Goal: Contribute content: Contribute content

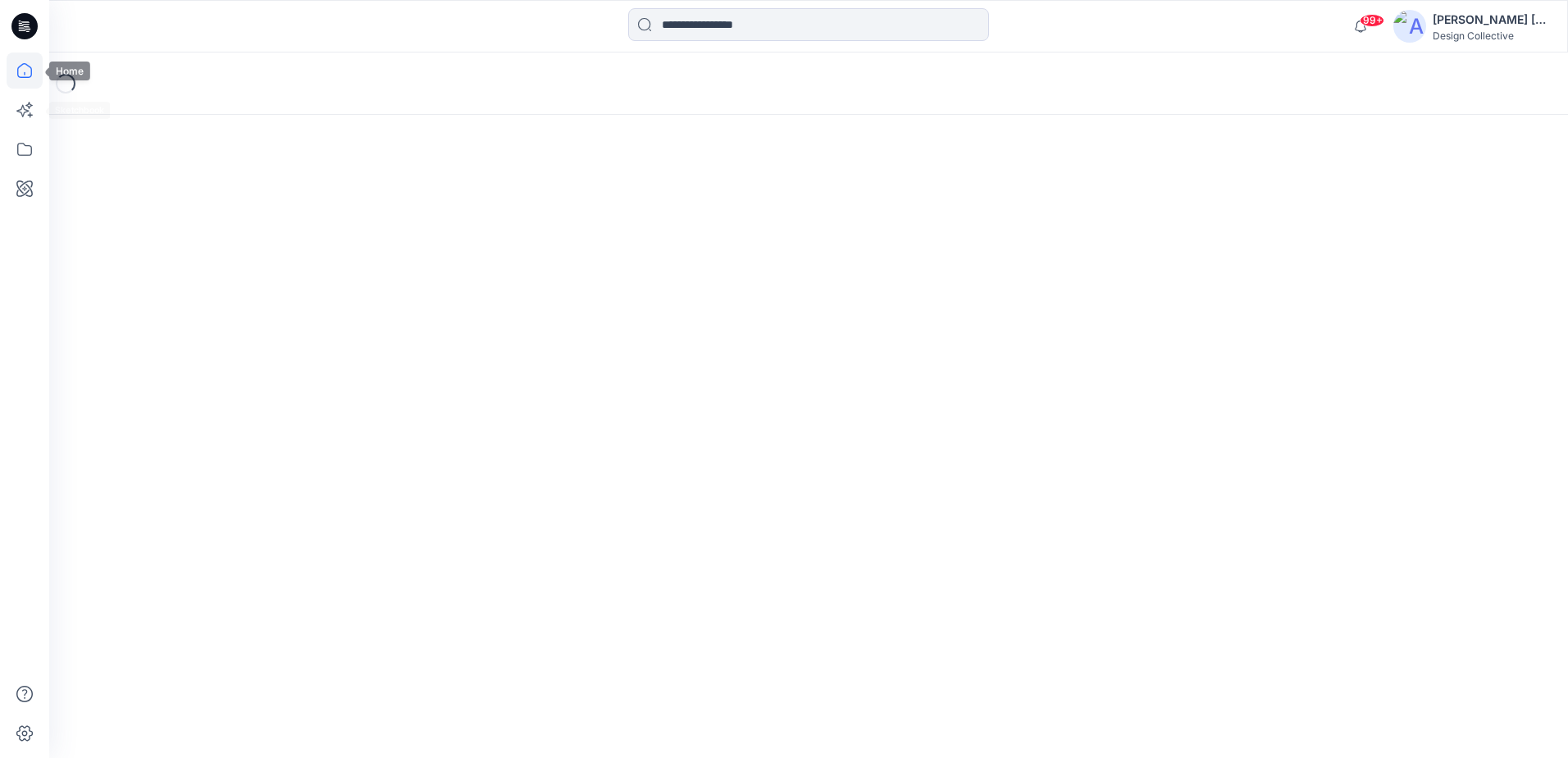
click at [18, 73] on icon at bounding box center [25, 70] width 15 height 15
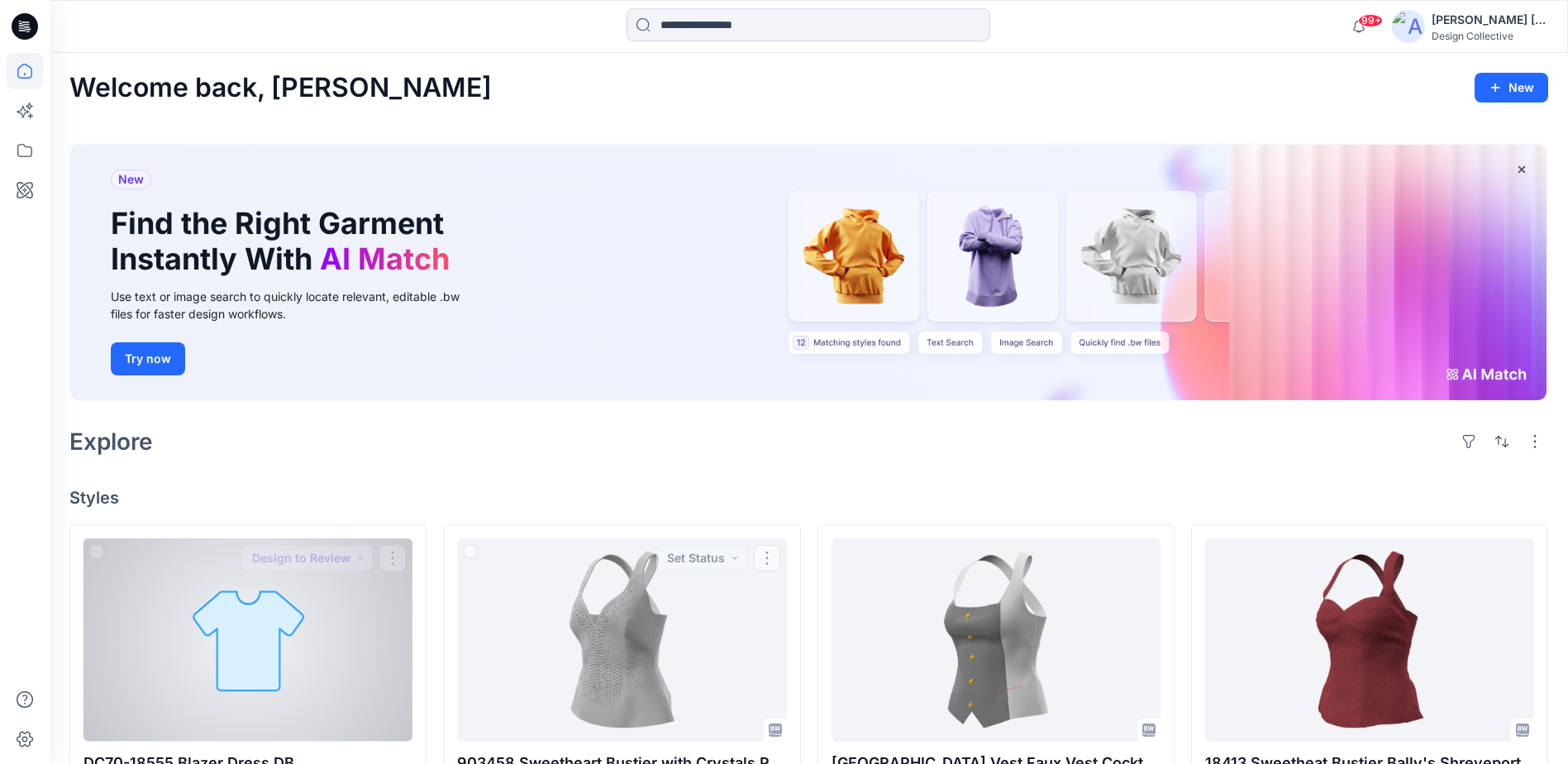
click at [381, 626] on div at bounding box center [248, 639] width 329 height 202
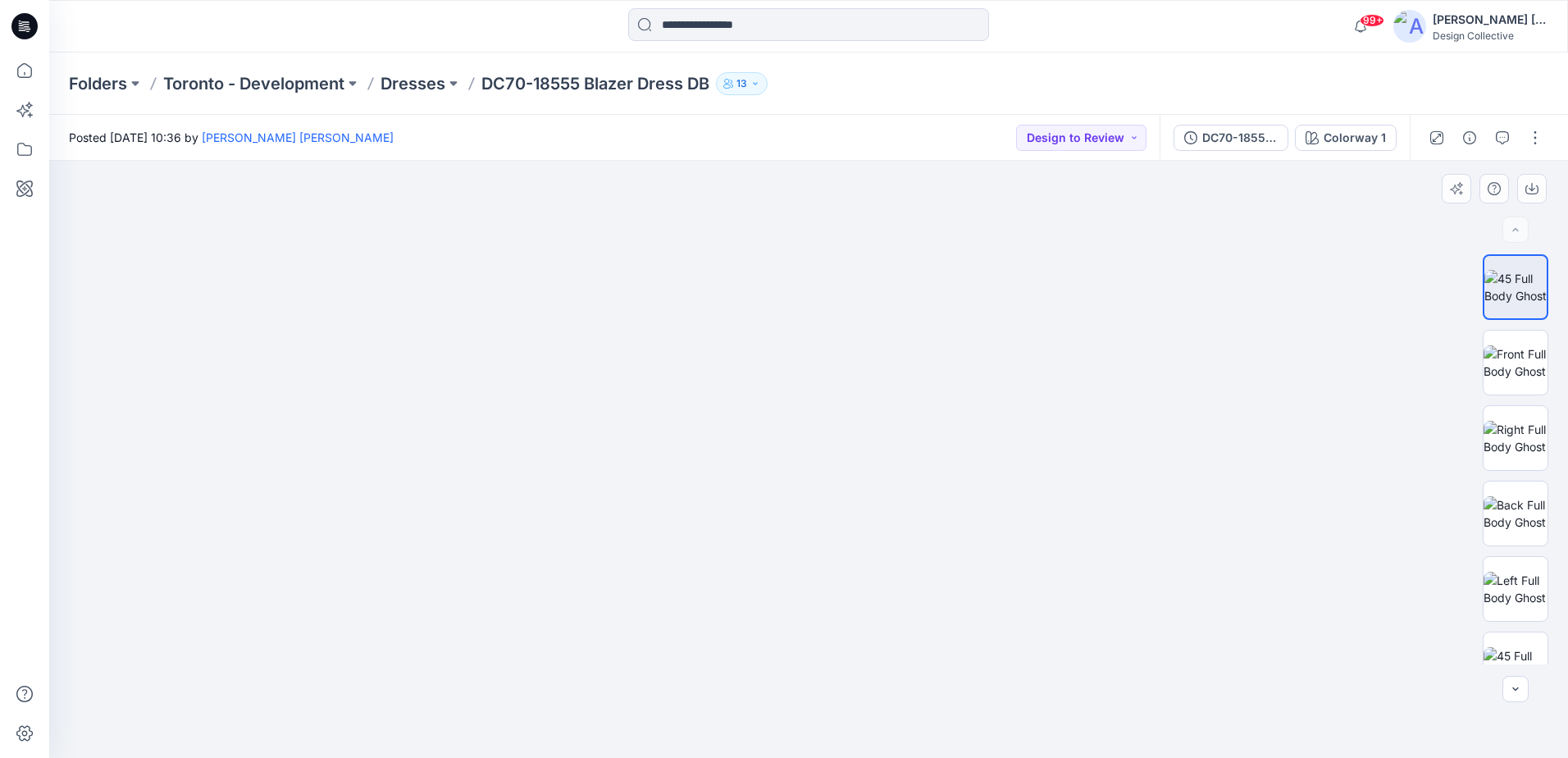
drag, startPoint x: 813, startPoint y: 313, endPoint x: 821, endPoint y: 587, distance: 274.1
click at [822, 591] on img at bounding box center [808, 294] width 1184 height 927
click at [1501, 366] on img at bounding box center [1515, 362] width 64 height 34
drag, startPoint x: 874, startPoint y: 318, endPoint x: 858, endPoint y: 364, distance: 48.7
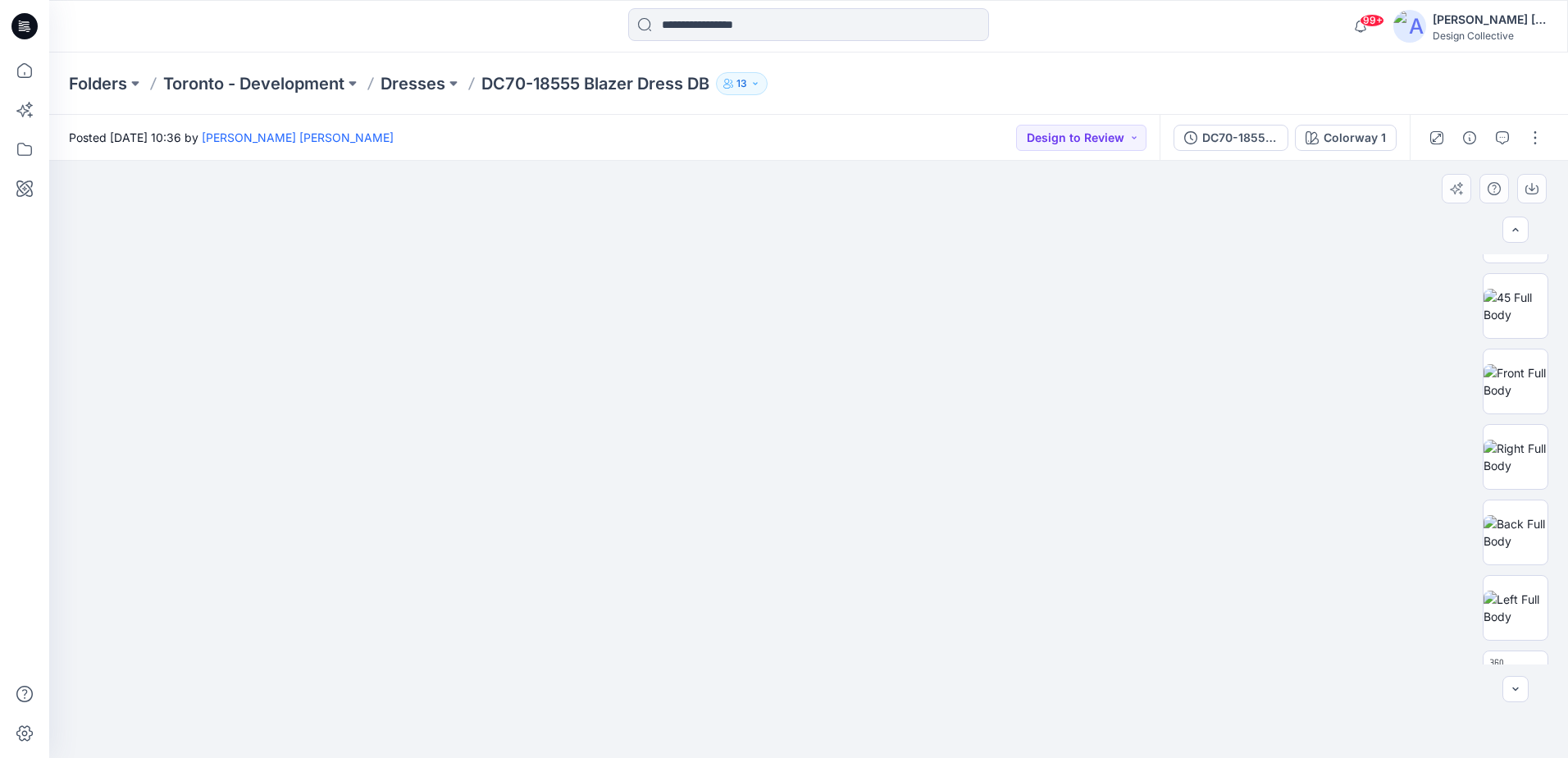
click at [858, 364] on img at bounding box center [808, 386] width 831 height 745
click at [1546, 137] on button "button" at bounding box center [1535, 138] width 26 height 26
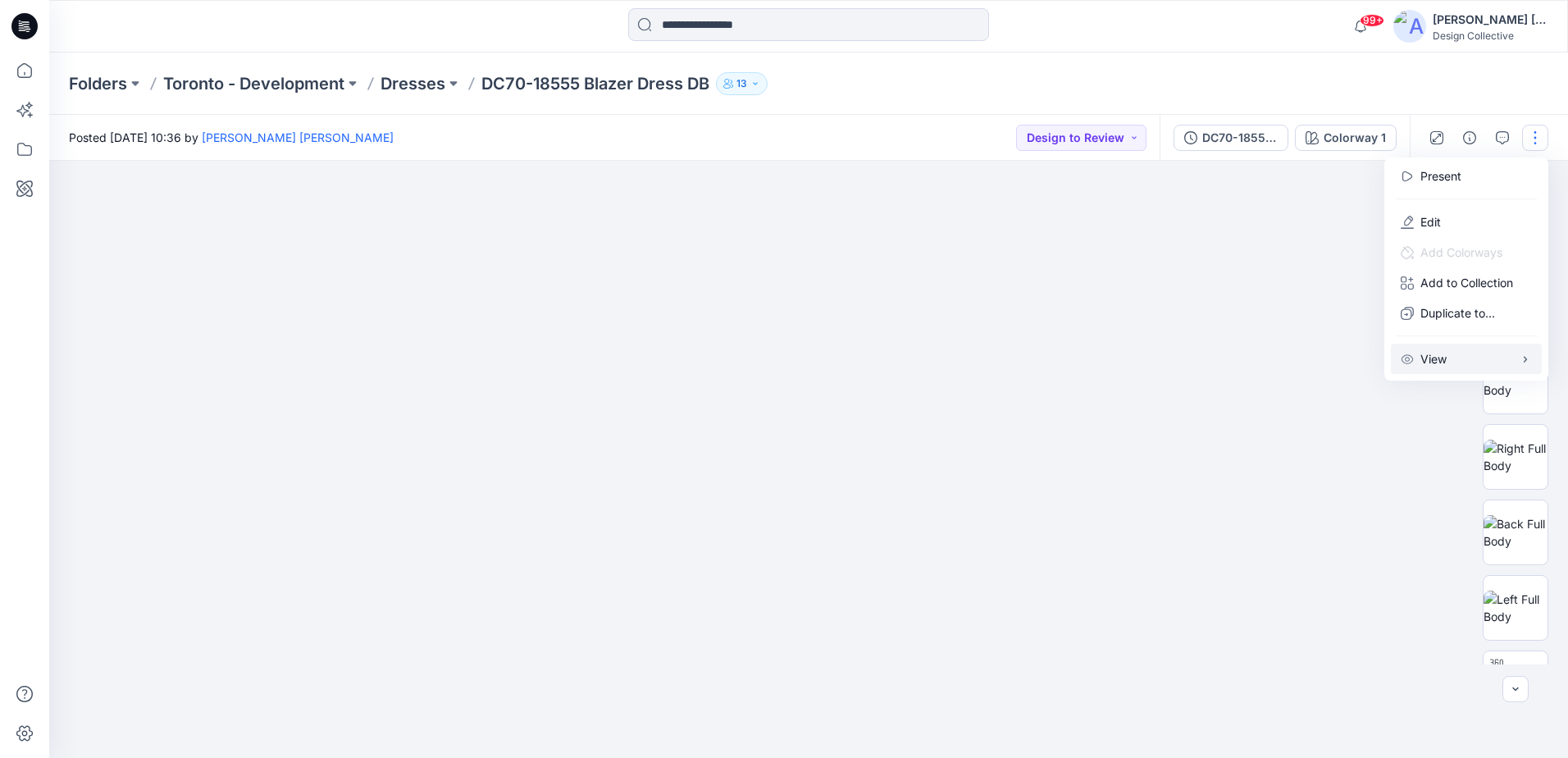
click at [1469, 372] on button "View" at bounding box center [1466, 358] width 151 height 30
click at [1458, 369] on button "View" at bounding box center [1466, 358] width 151 height 30
click at [1162, 323] on img at bounding box center [809, 408] width 761 height 701
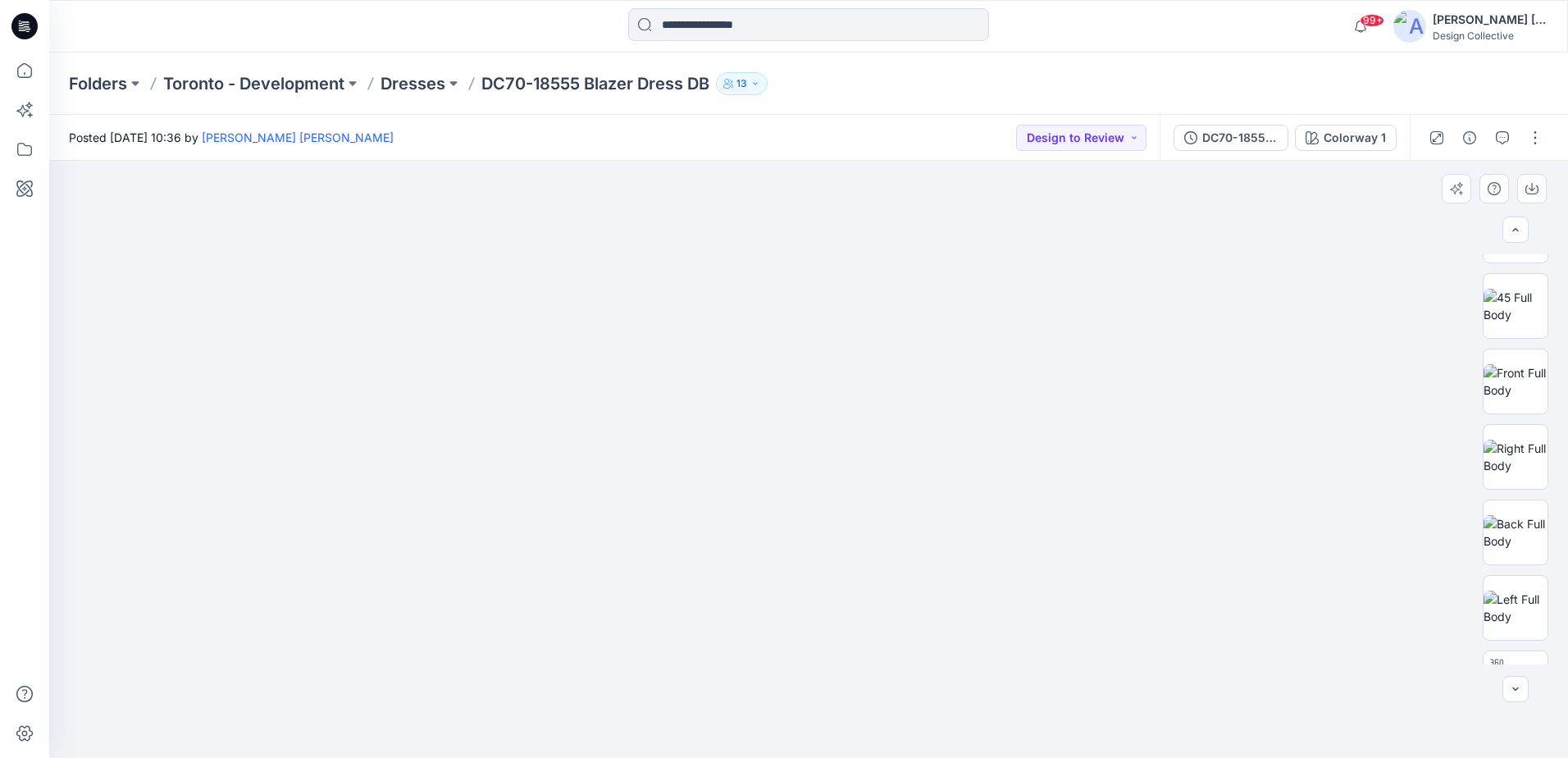
click at [907, 335] on img at bounding box center [809, 408] width 761 height 699
click at [919, 337] on img at bounding box center [809, 408] width 761 height 699
click at [940, 336] on img at bounding box center [809, 409] width 761 height 697
click at [1470, 144] on button "button" at bounding box center [1469, 138] width 26 height 26
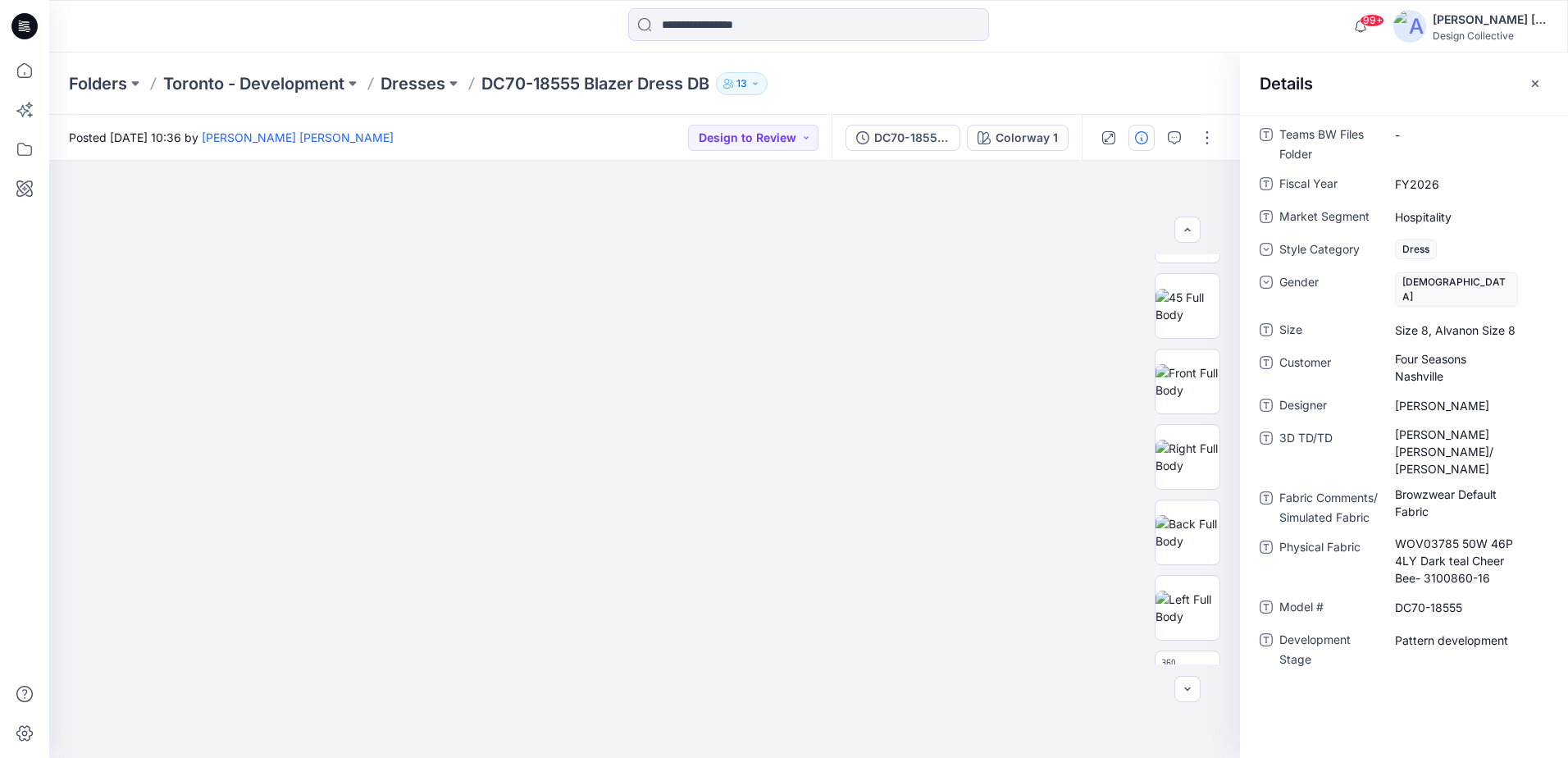
click at [1543, 70] on div "Details" at bounding box center [1403, 84] width 328 height 62
click at [902, 137] on div "DC70-18555-Modified" at bounding box center [912, 137] width 76 height 18
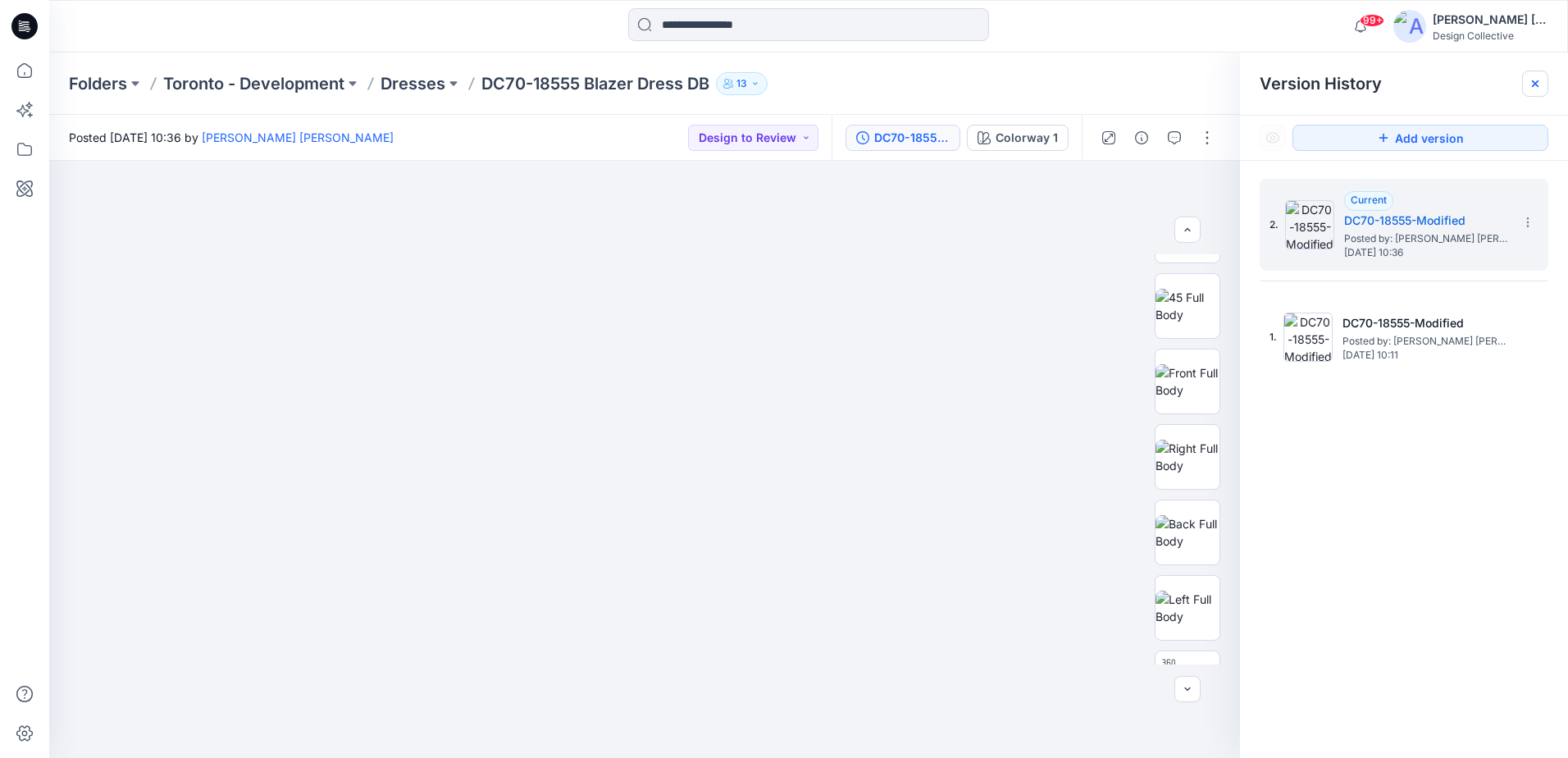
click at [1539, 81] on icon at bounding box center [1535, 83] width 6 height 6
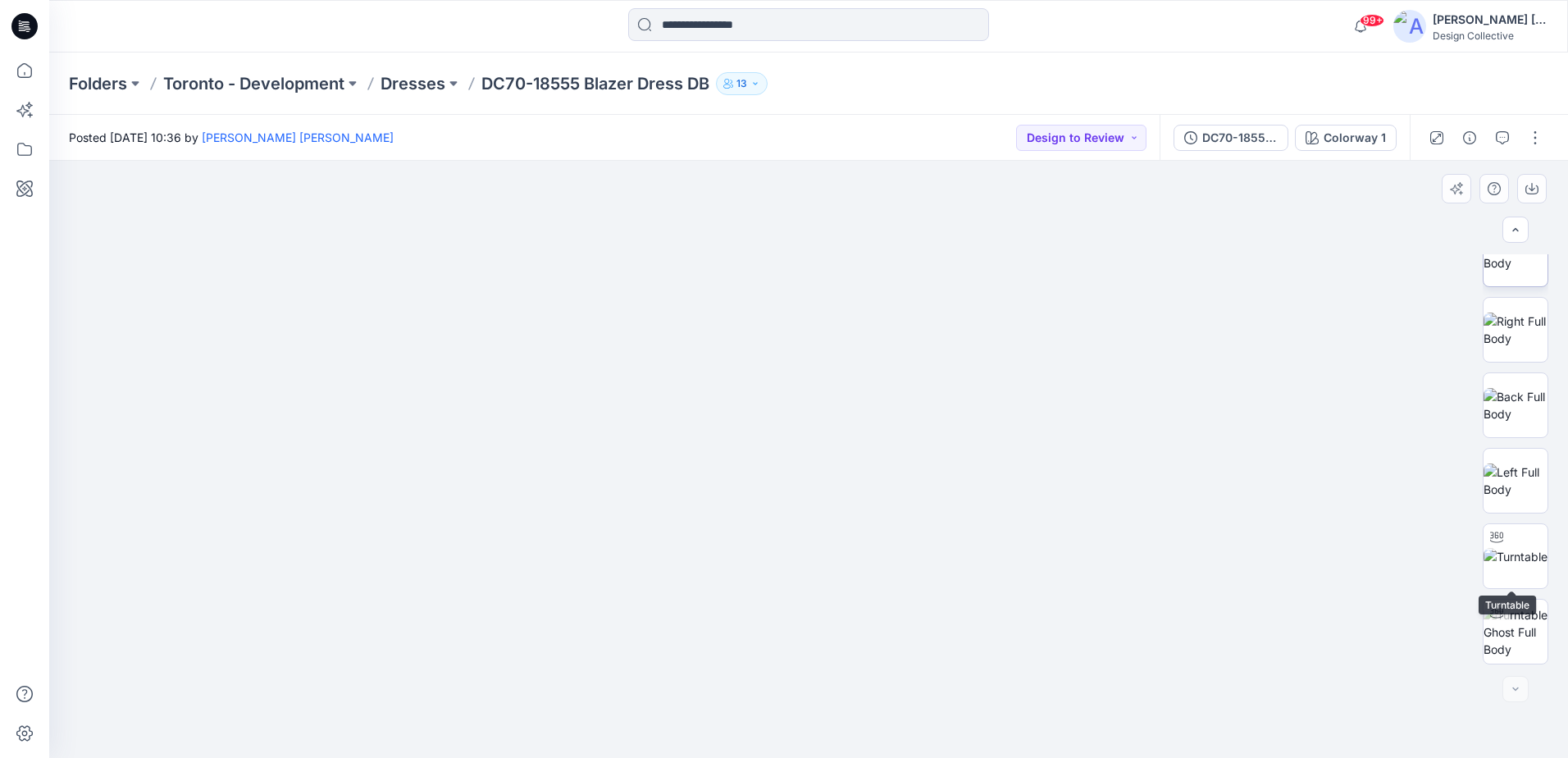
scroll to position [0, 0]
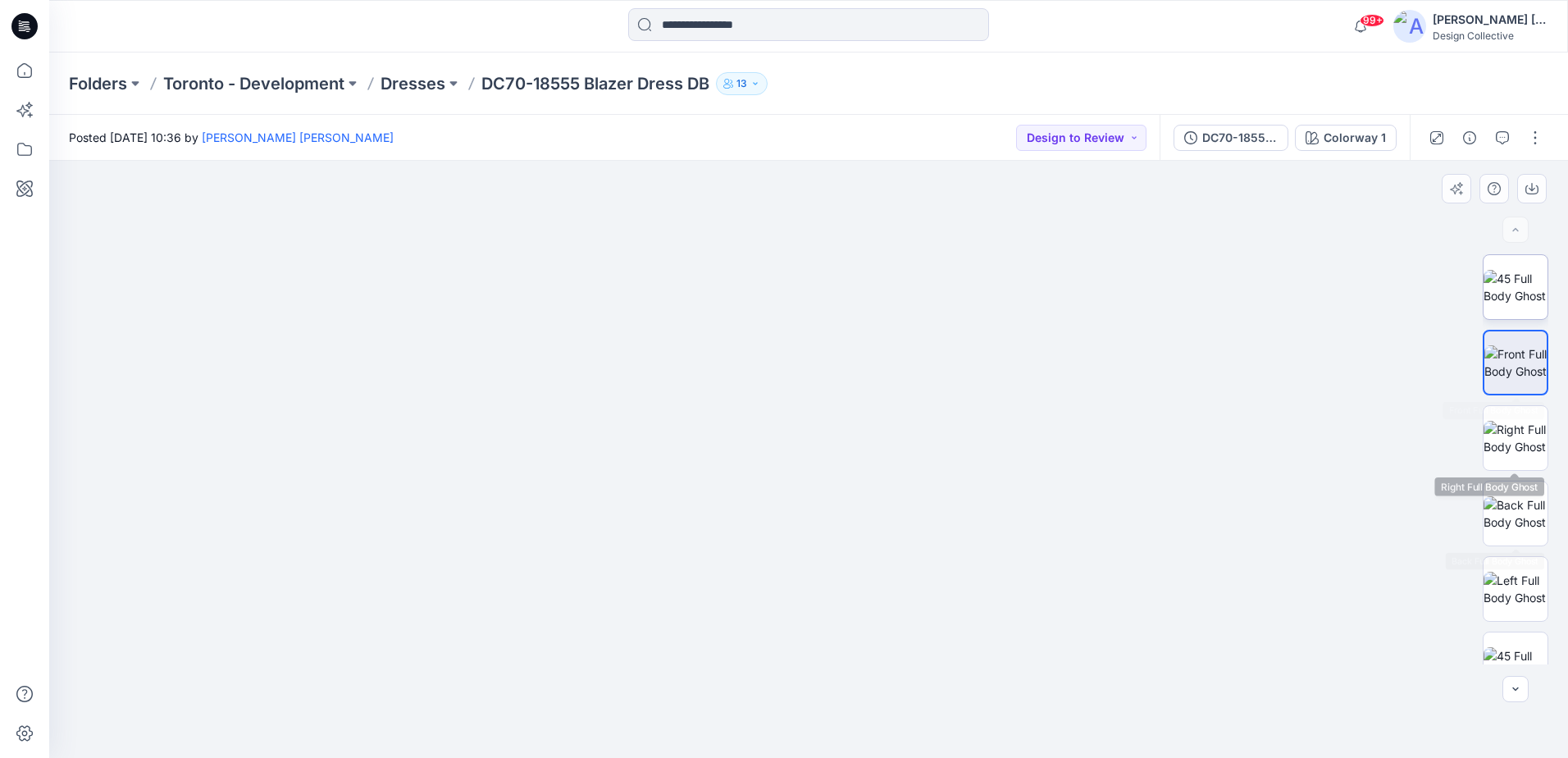
click at [1505, 292] on img at bounding box center [1515, 286] width 64 height 34
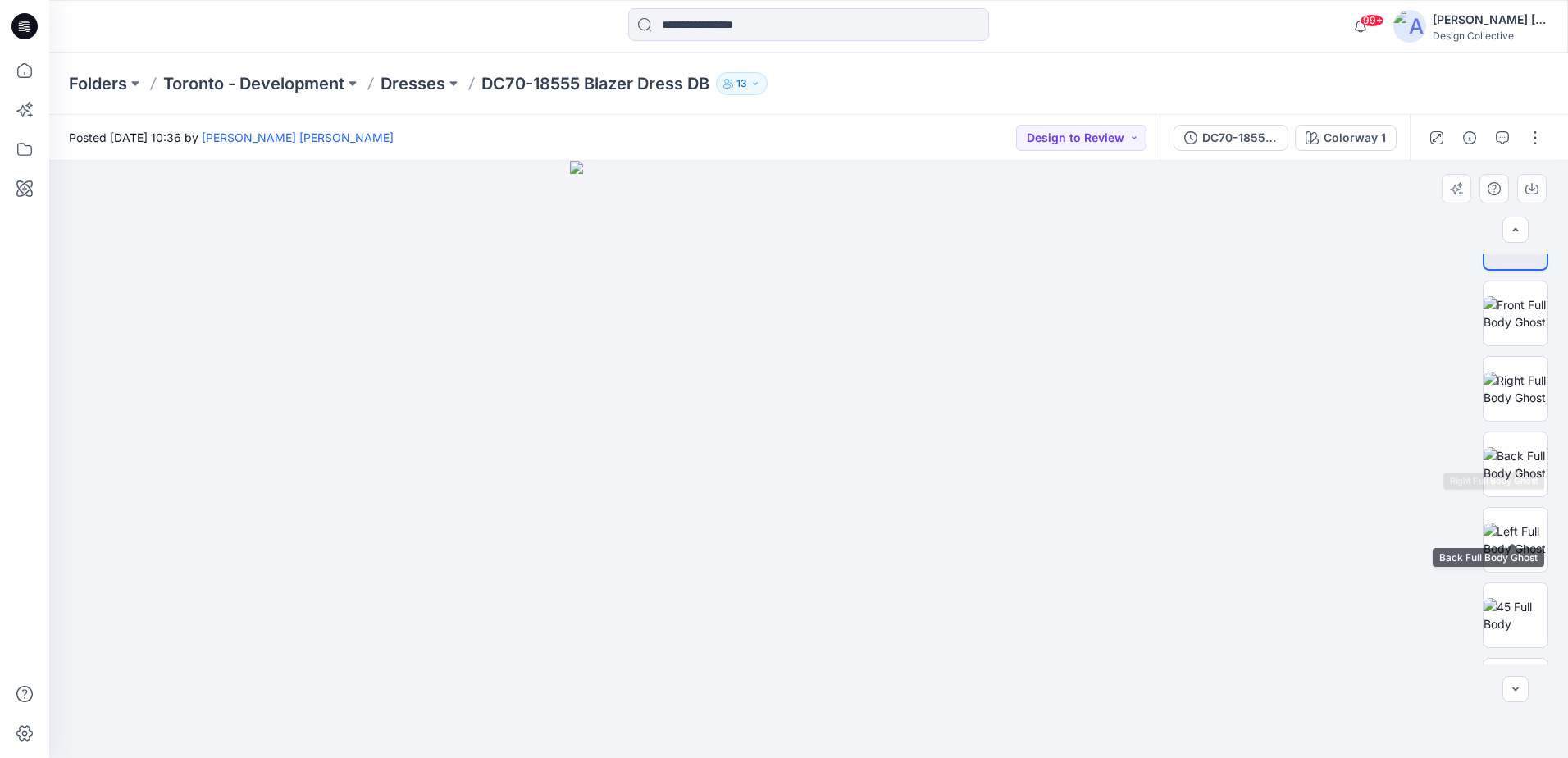
scroll to position [410, 0]
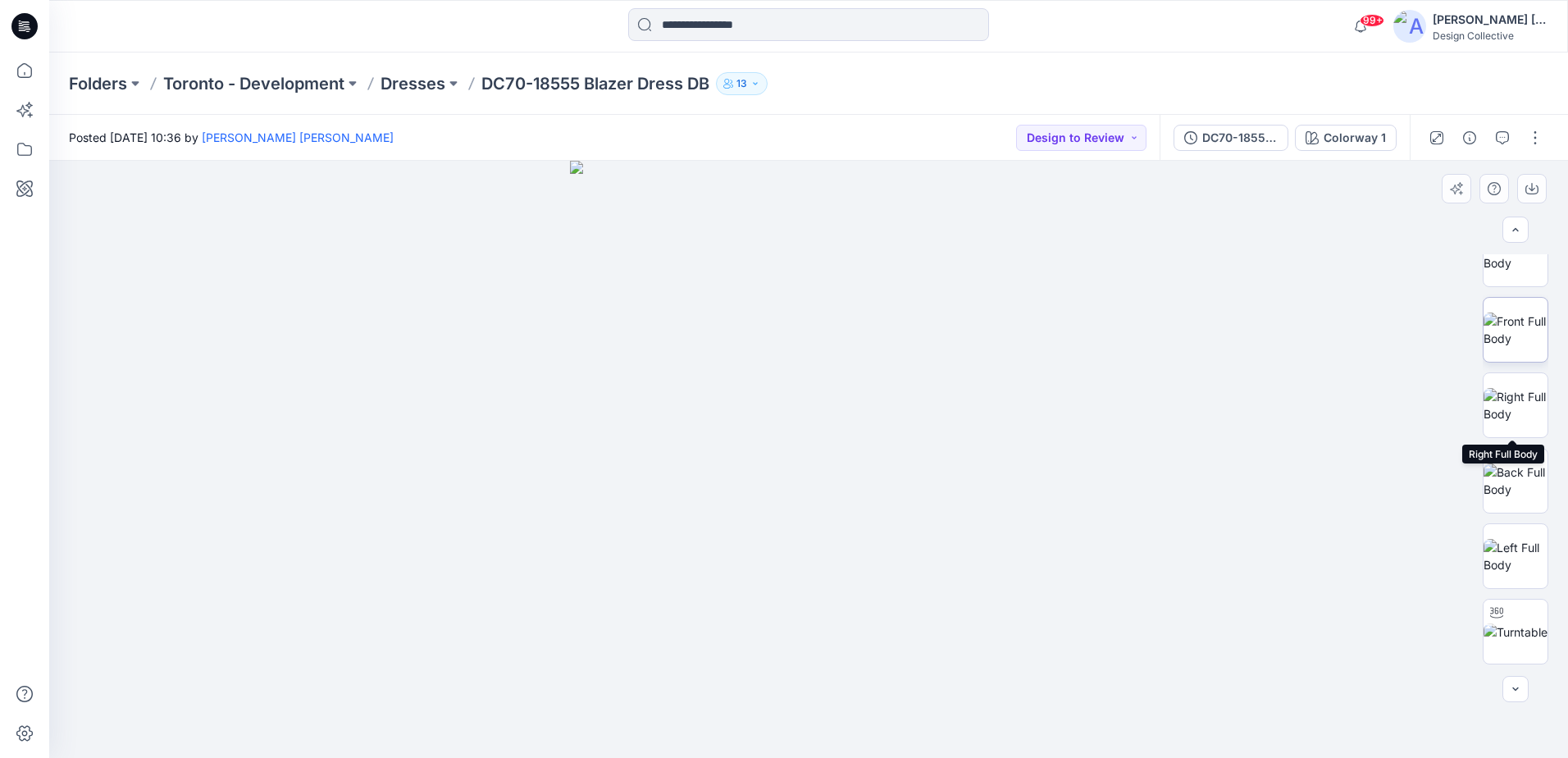
click at [1520, 327] on img at bounding box center [1515, 329] width 64 height 34
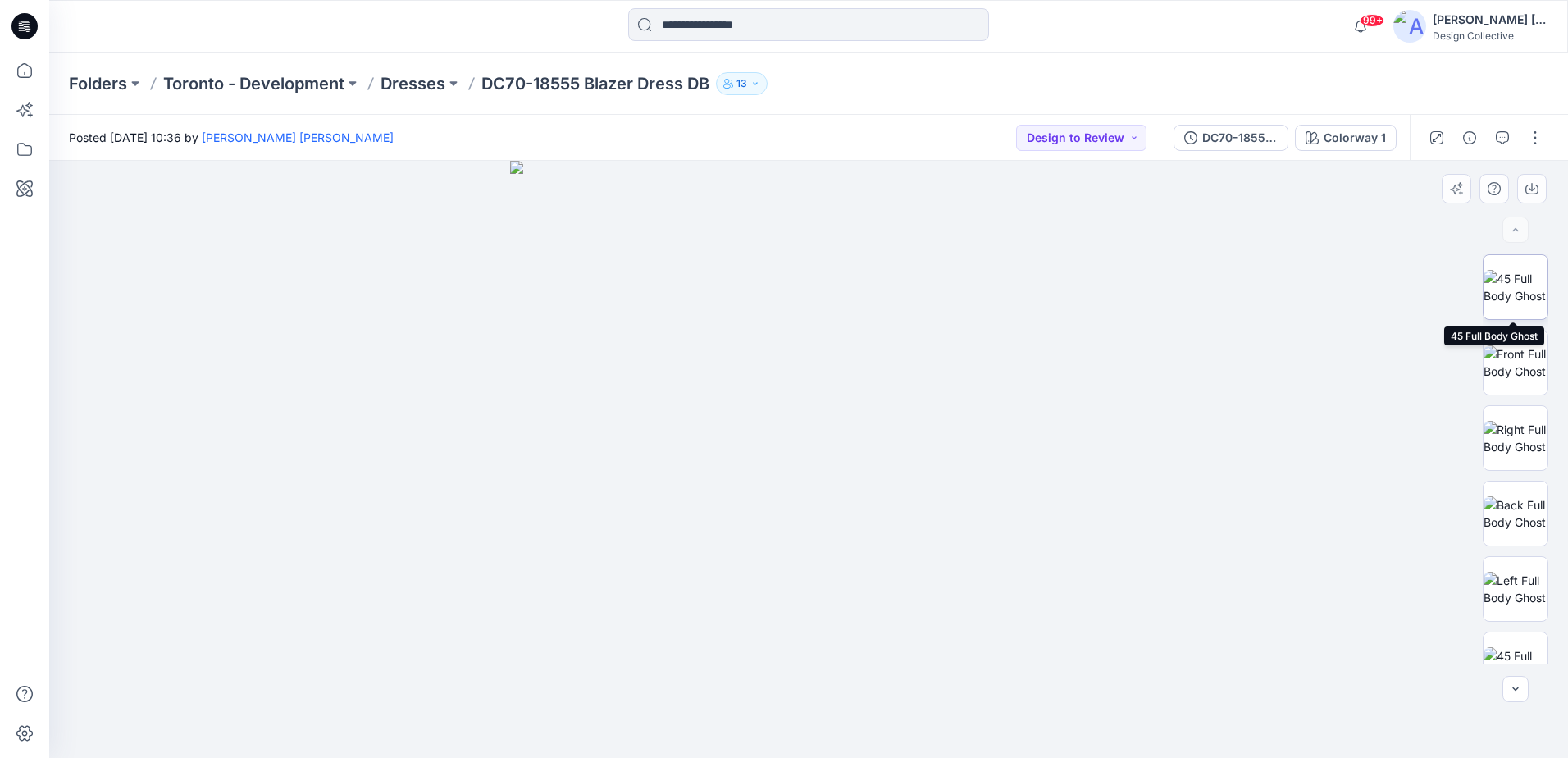
click at [1519, 287] on img at bounding box center [1515, 286] width 64 height 34
click at [1513, 346] on img at bounding box center [1515, 362] width 64 height 34
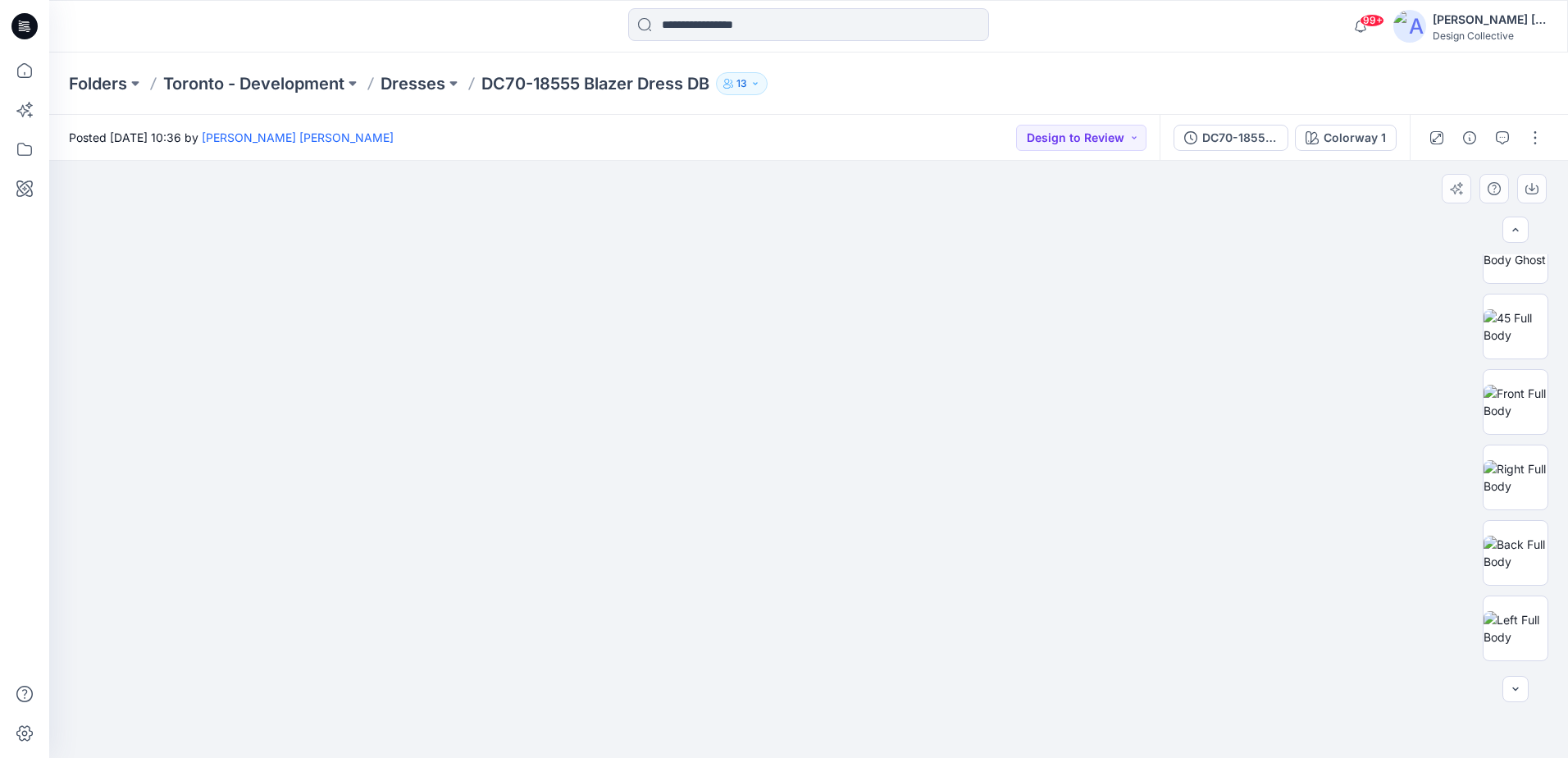
scroll to position [358, 0]
drag, startPoint x: 954, startPoint y: 296, endPoint x: 924, endPoint y: 408, distance: 115.9
click at [924, 408] on img at bounding box center [809, 435] width 761 height 647
click at [1525, 140] on button "button" at bounding box center [1535, 138] width 26 height 26
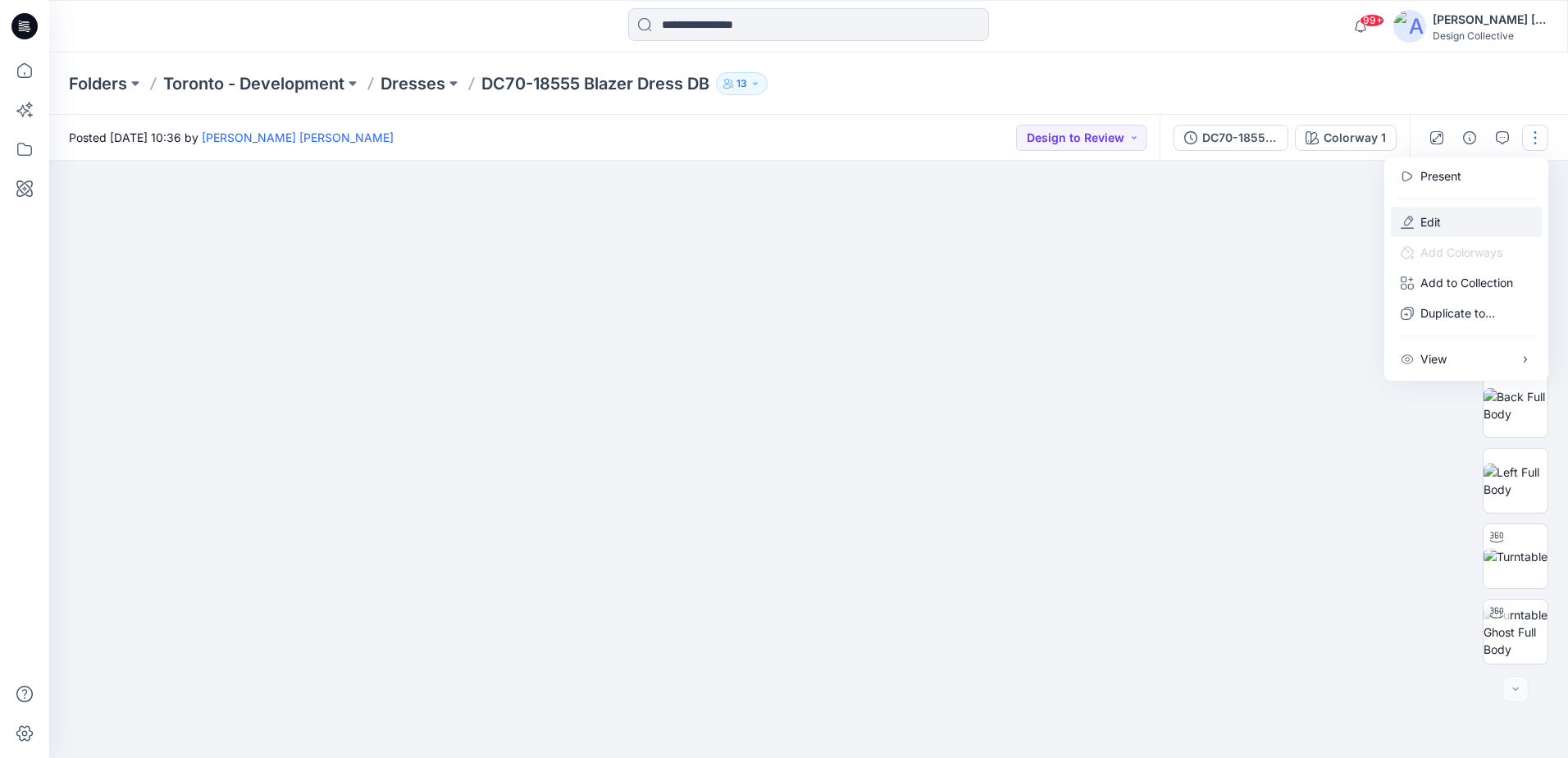
click at [1428, 209] on button "Edit" at bounding box center [1466, 222] width 151 height 30
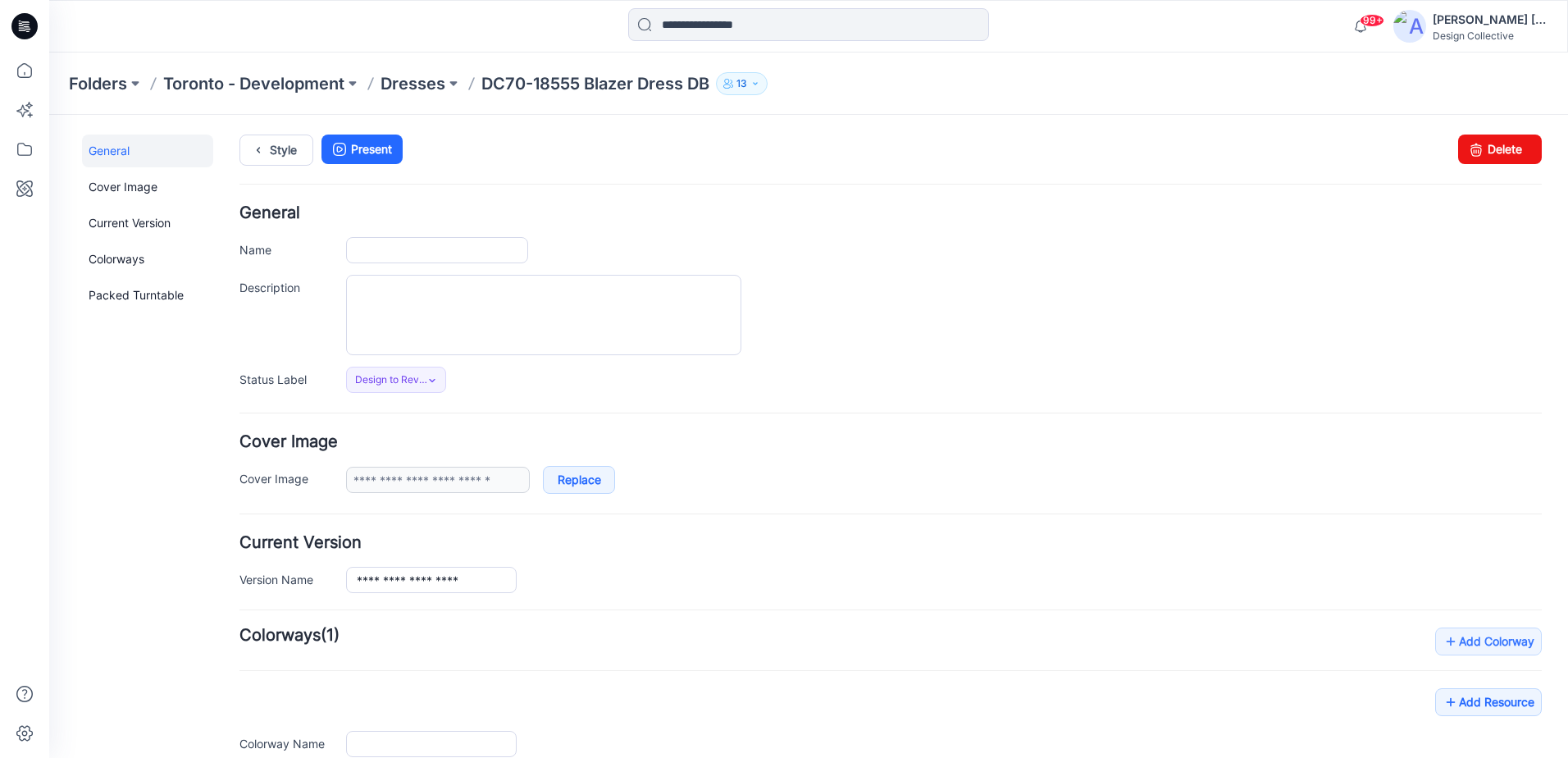
type input "**********"
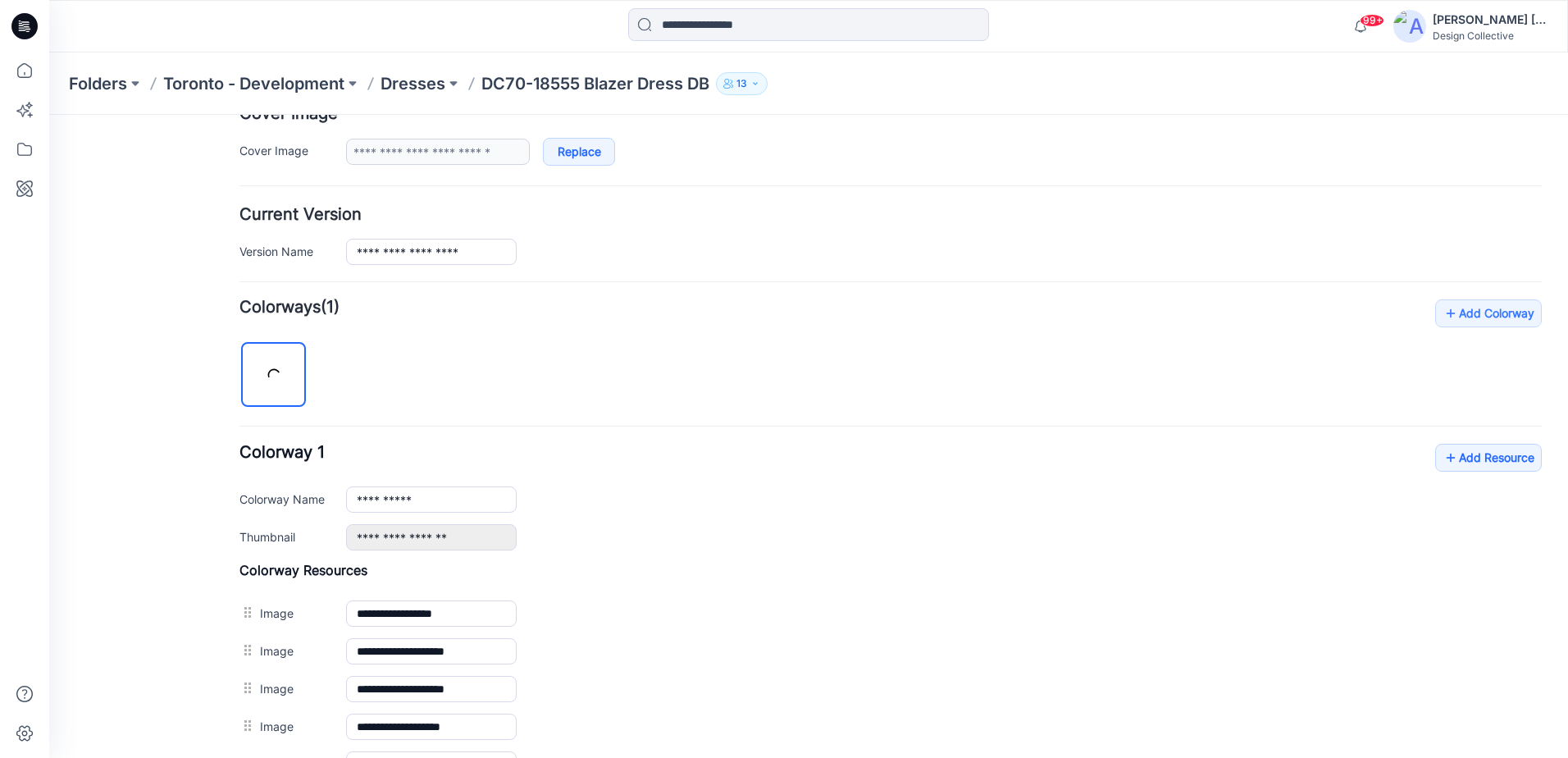
scroll to position [164, 0]
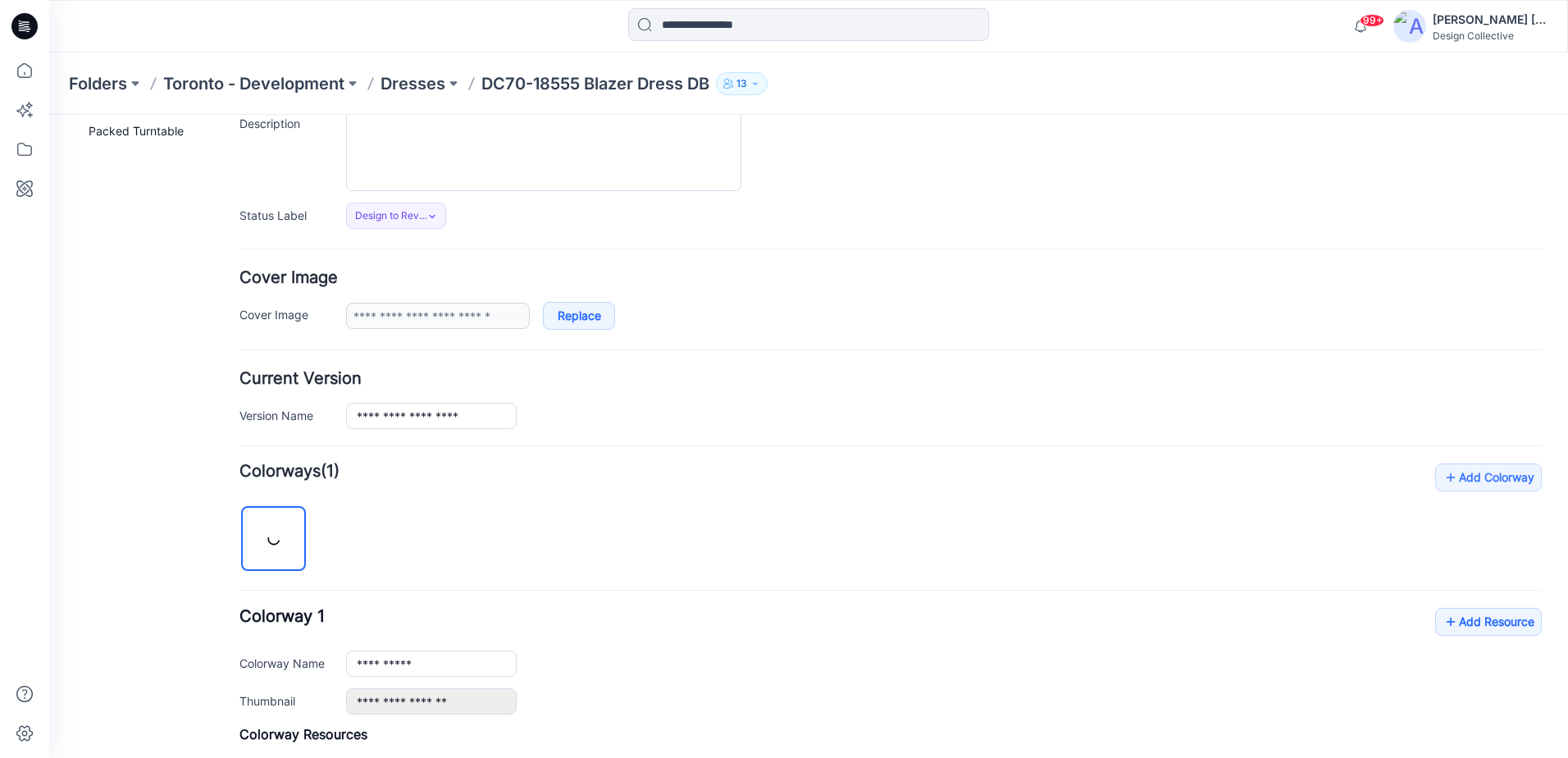
click at [562, 209] on div "Design to Review Set Status Accepted Revisions Requested Design to Review Proce…" at bounding box center [944, 216] width 1196 height 26
click at [565, 168] on textarea "Description" at bounding box center [543, 151] width 395 height 80
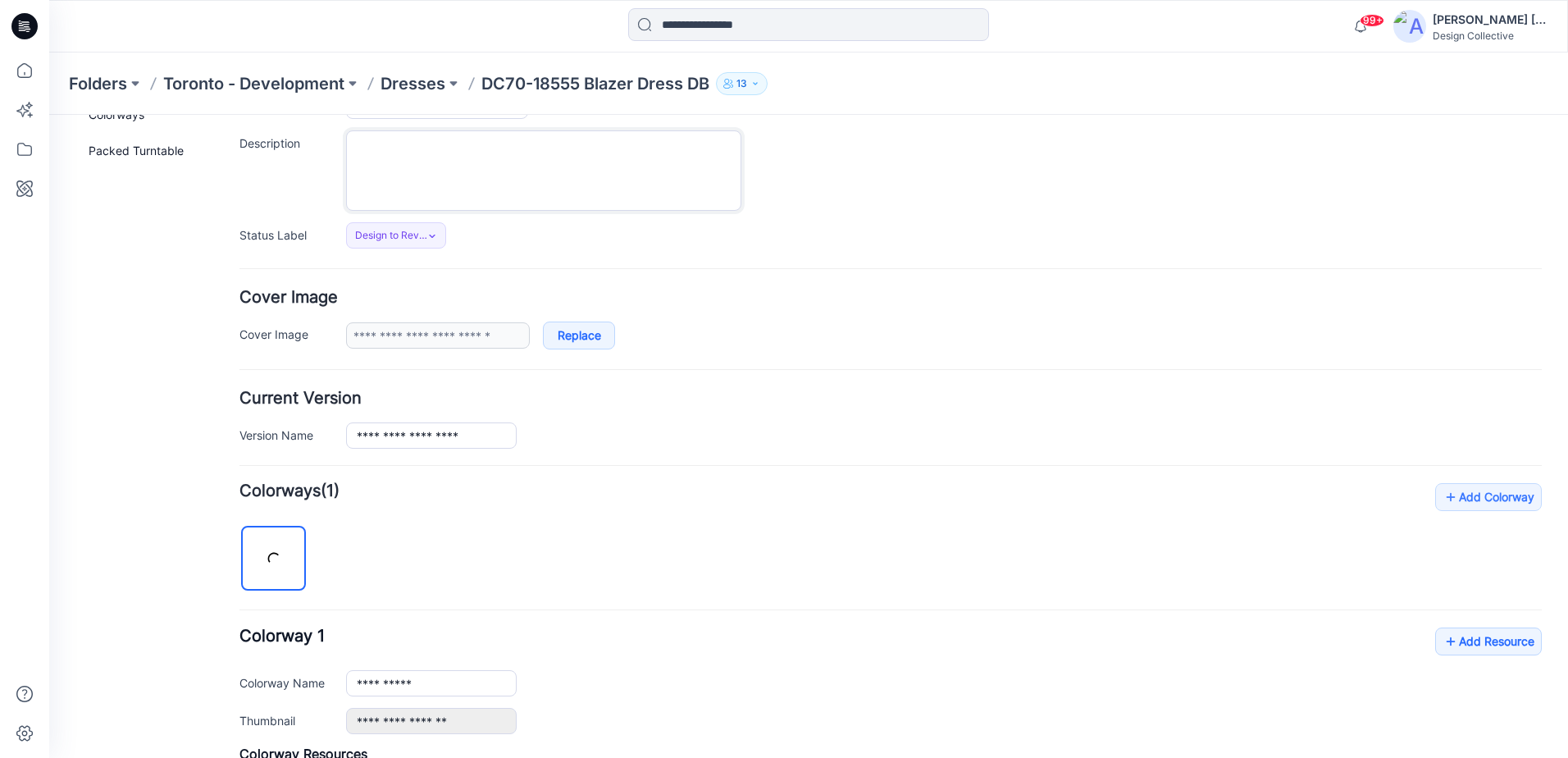
scroll to position [328, 0]
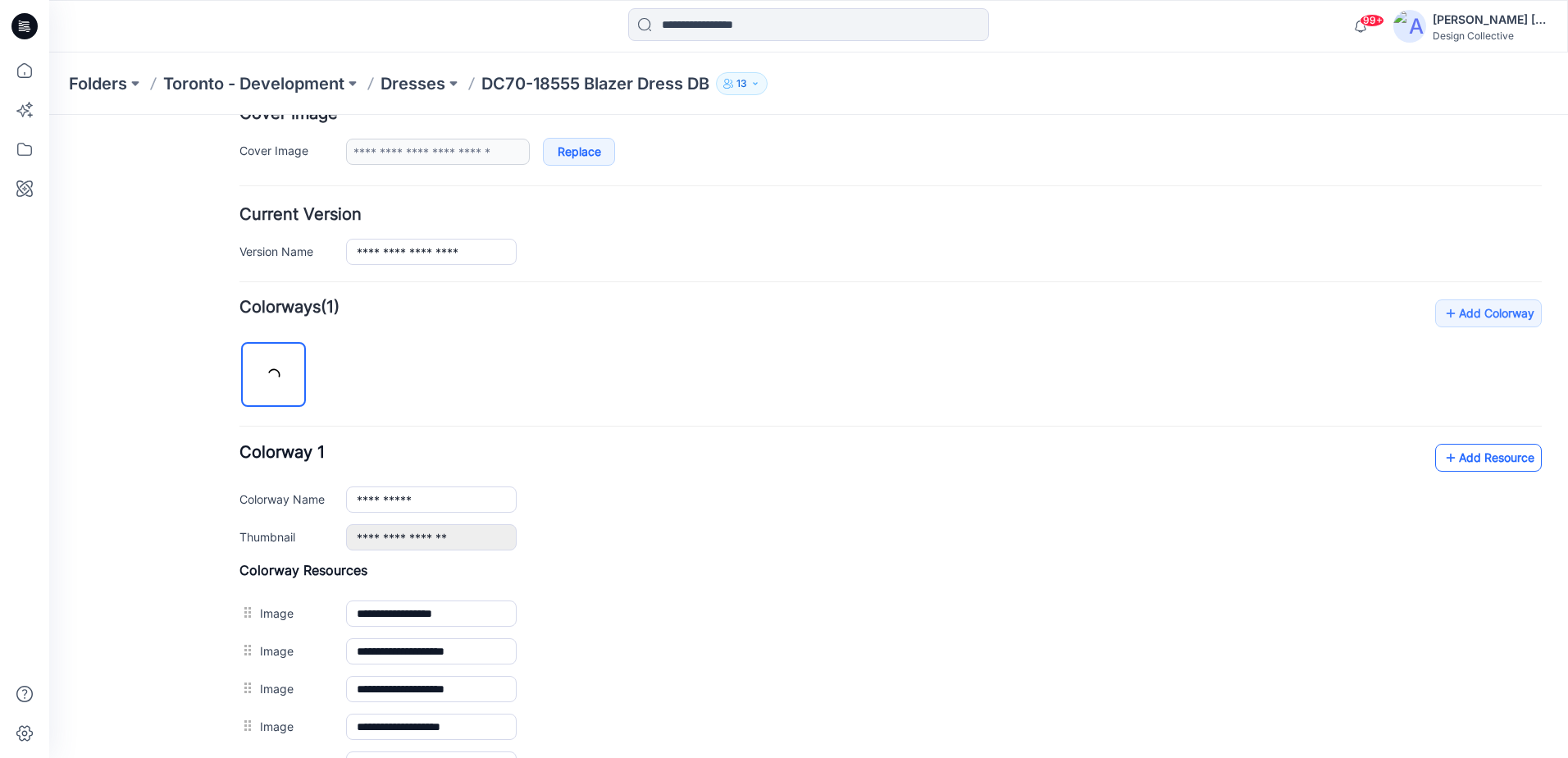
click at [1482, 462] on link "Add Resource" at bounding box center [1488, 458] width 107 height 28
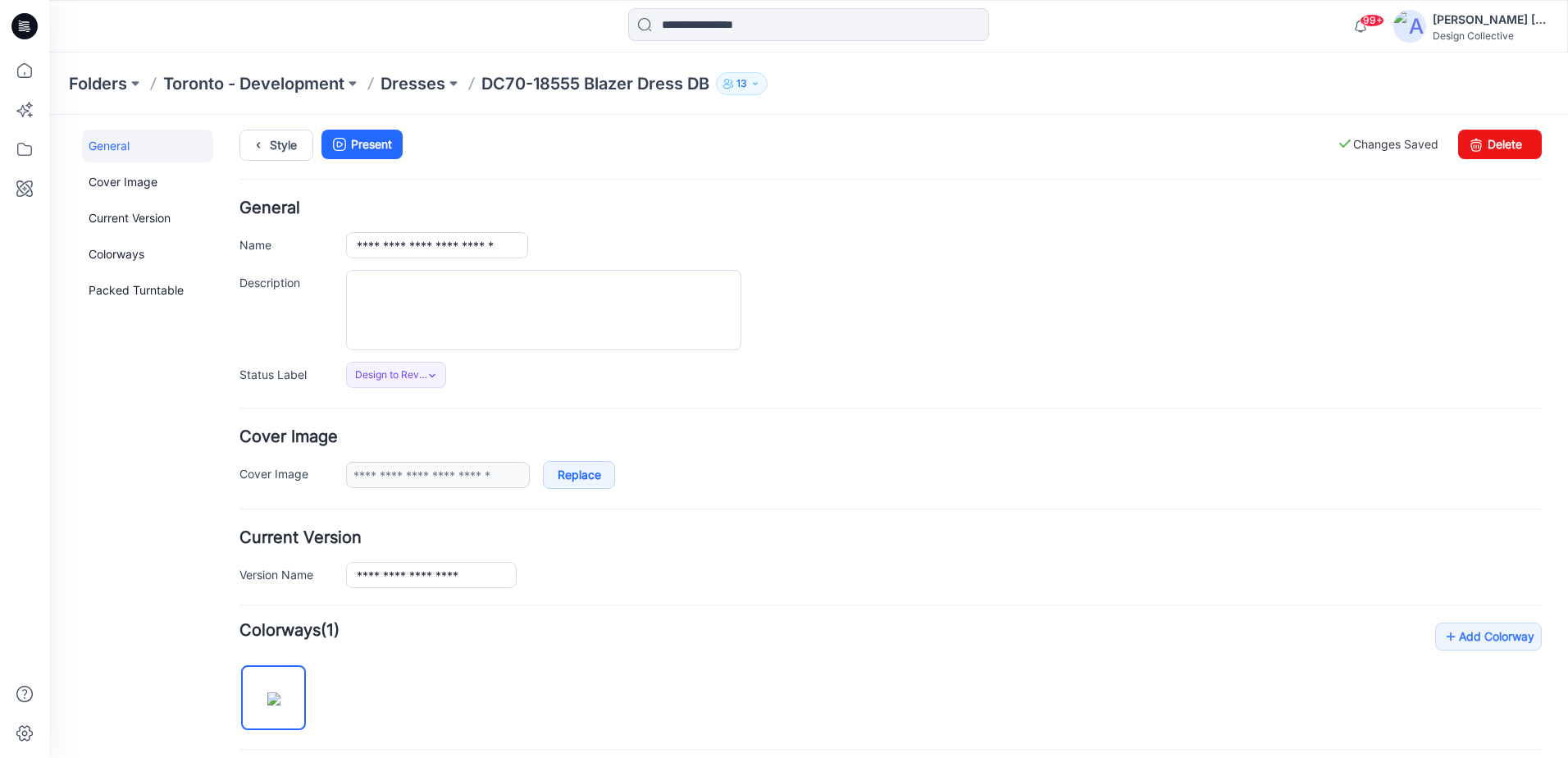
scroll to position [0, 0]
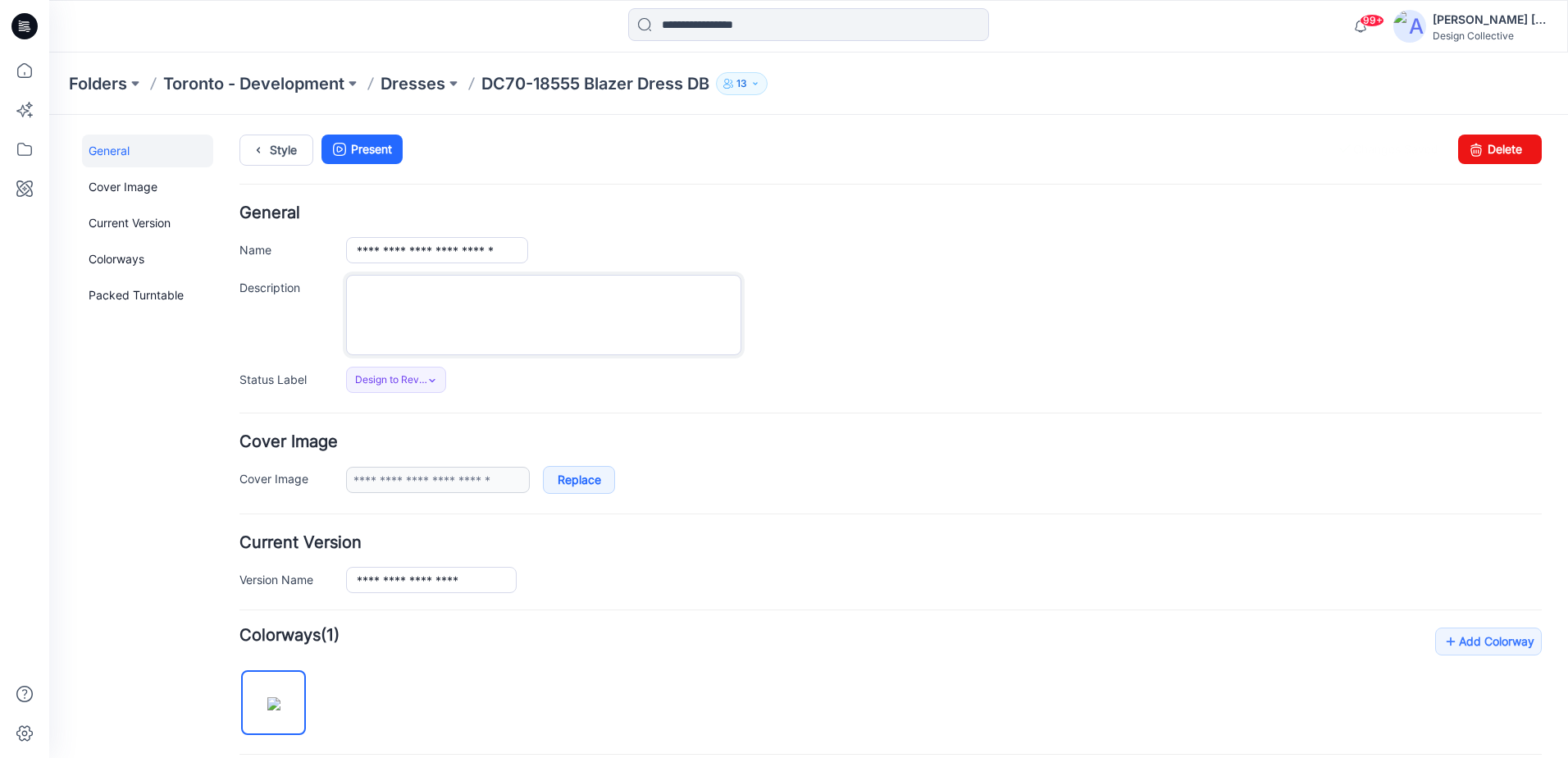
click at [577, 333] on textarea "Description" at bounding box center [543, 314] width 395 height 80
type textarea "*"
click at [543, 289] on textarea "**********" at bounding box center [543, 314] width 395 height 80
type textarea "**********"
click at [1372, 195] on div "Style Present Changes Saved Delete" at bounding box center [890, 170] width 1302 height 70
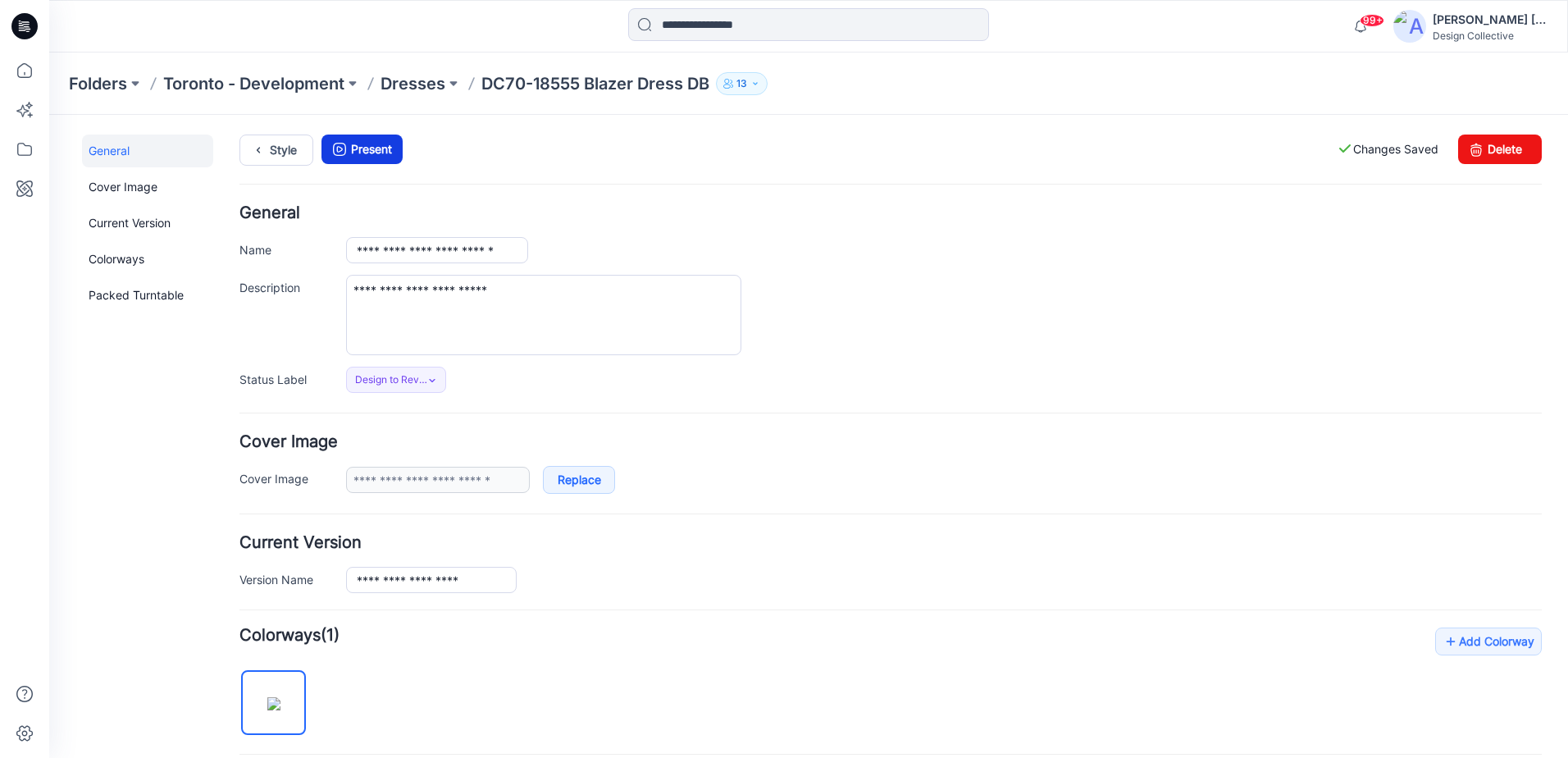
click at [346, 145] on icon at bounding box center [340, 150] width 23 height 30
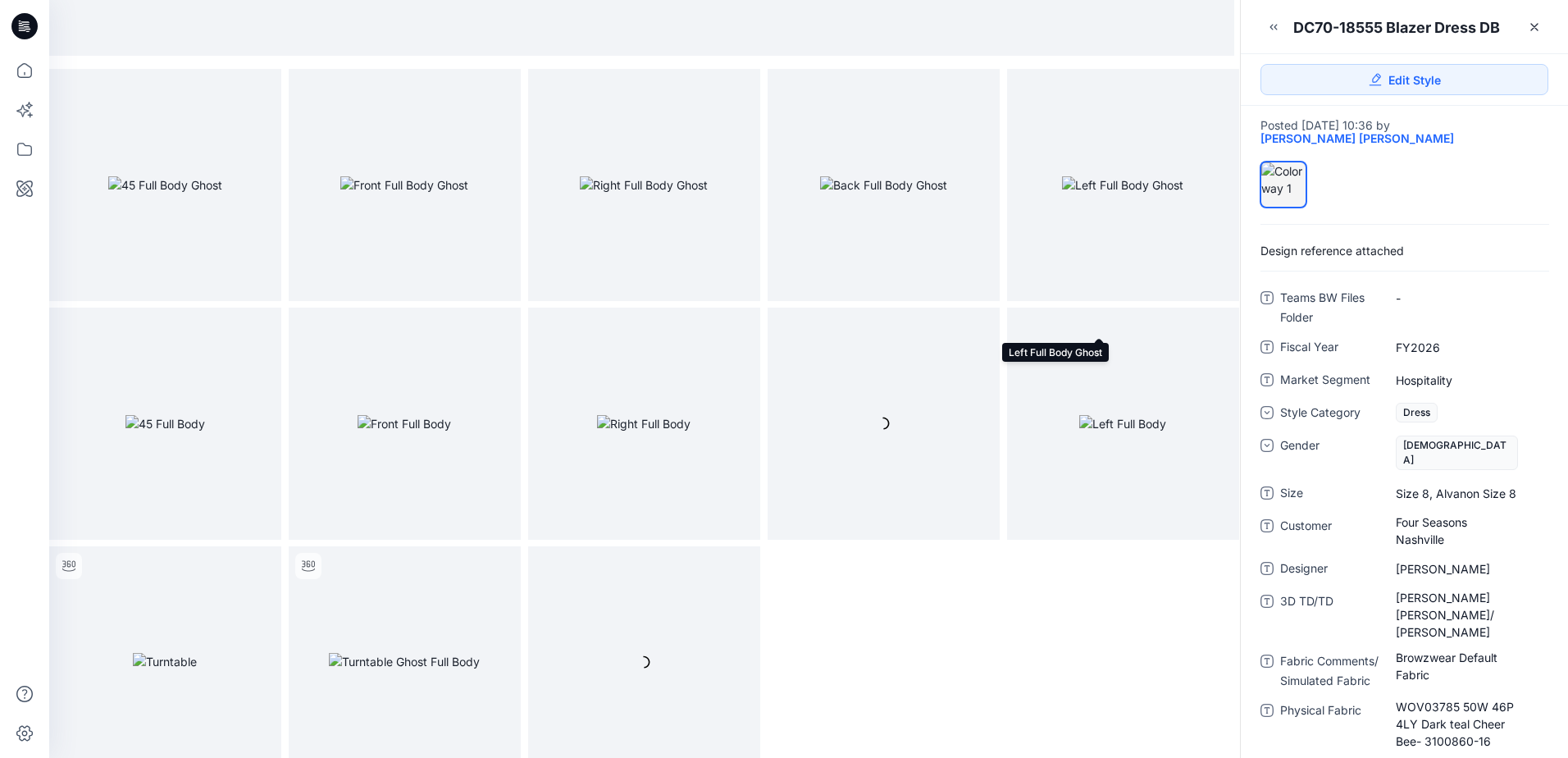
scroll to position [483, 0]
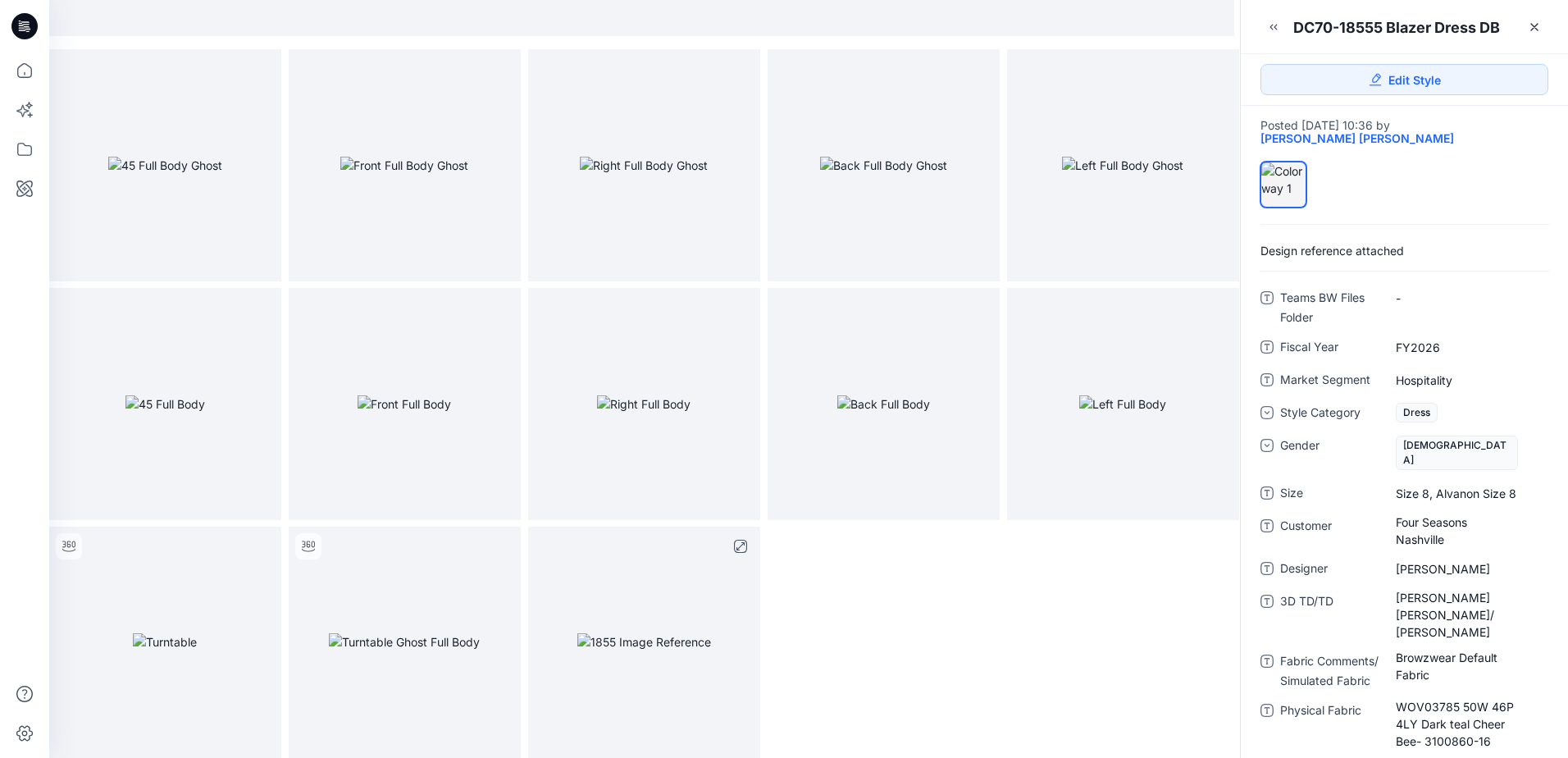
click at [711, 644] on img at bounding box center [644, 642] width 134 height 18
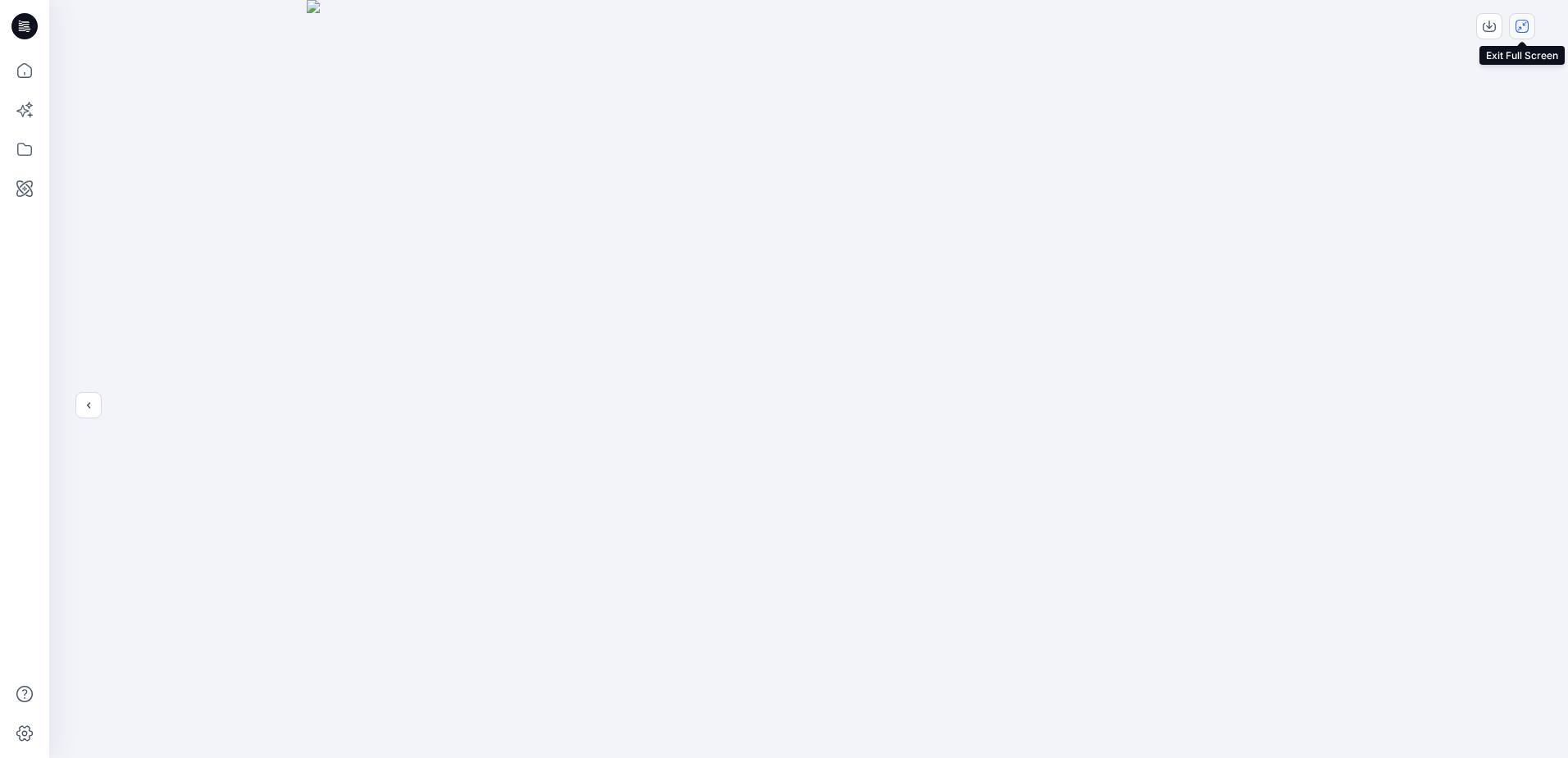
click at [1515, 27] on button "close-full-preview" at bounding box center [1522, 26] width 26 height 26
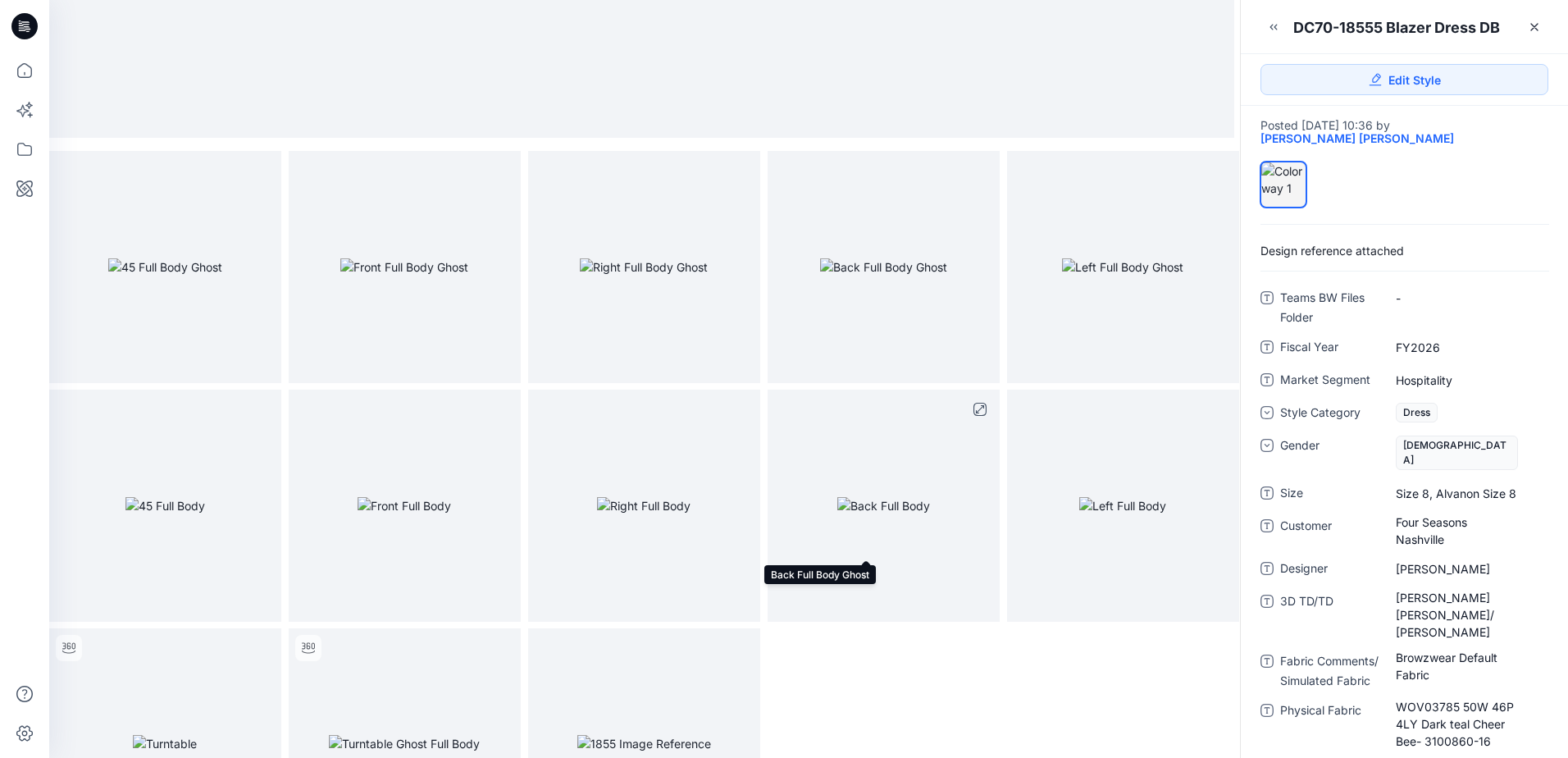
scroll to position [410, 0]
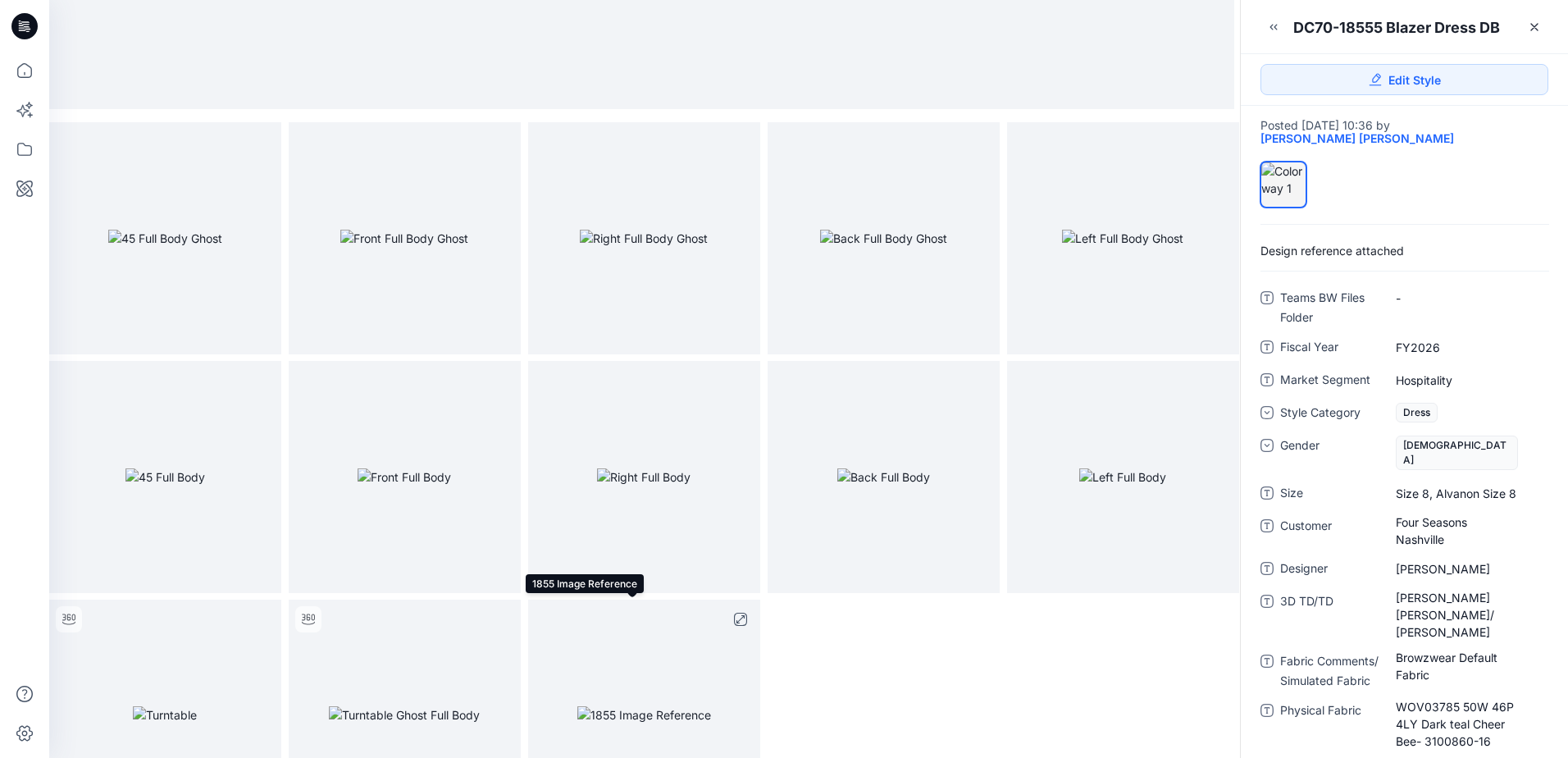
drag, startPoint x: 694, startPoint y: 721, endPoint x: 622, endPoint y: 658, distance: 95.7
click at [622, 706] on img at bounding box center [644, 715] width 134 height 18
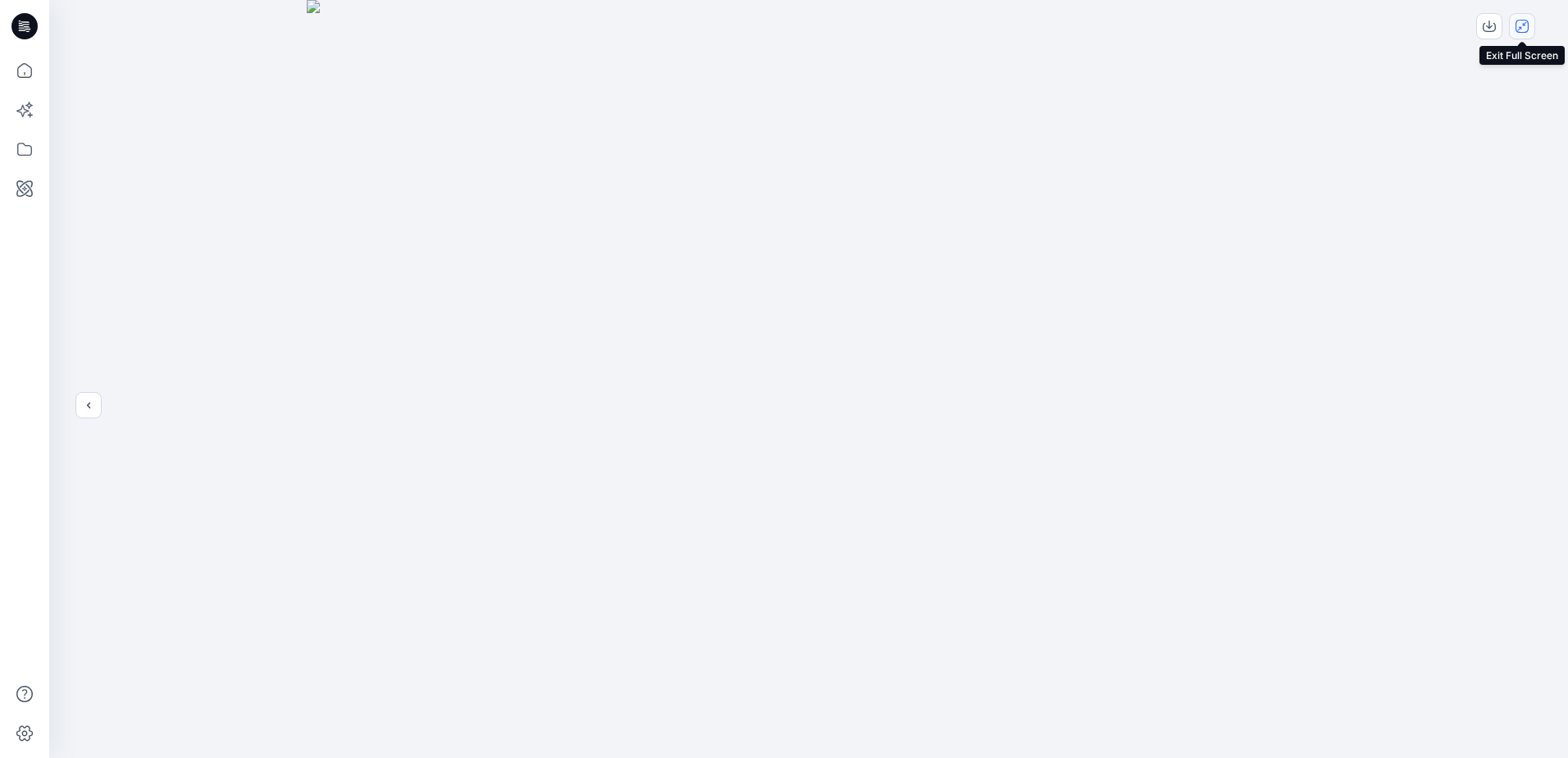
click at [1520, 27] on icon "close-full-preview" at bounding box center [1522, 26] width 7 height 7
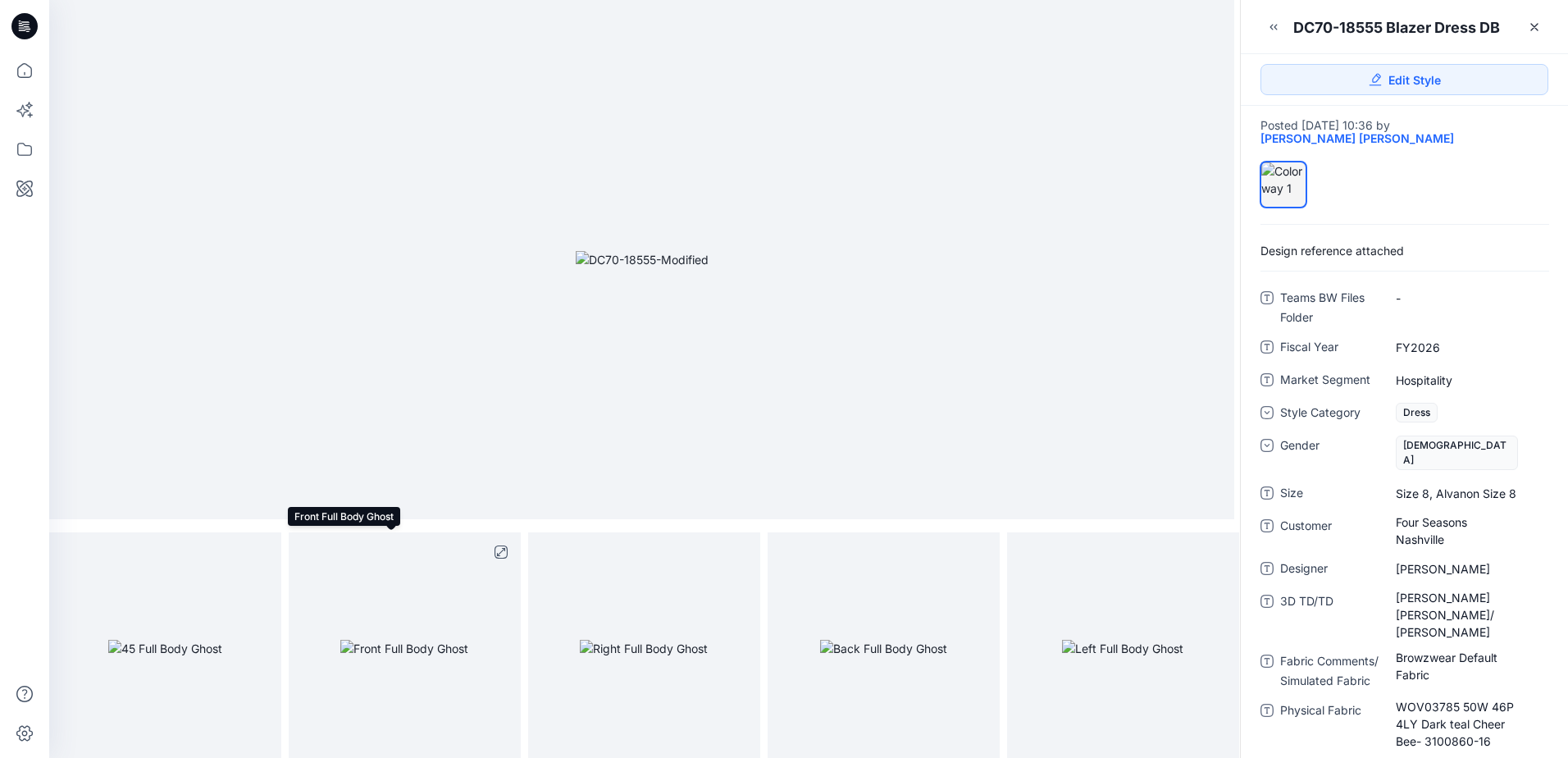
click at [385, 657] on img at bounding box center [404, 649] width 128 height 18
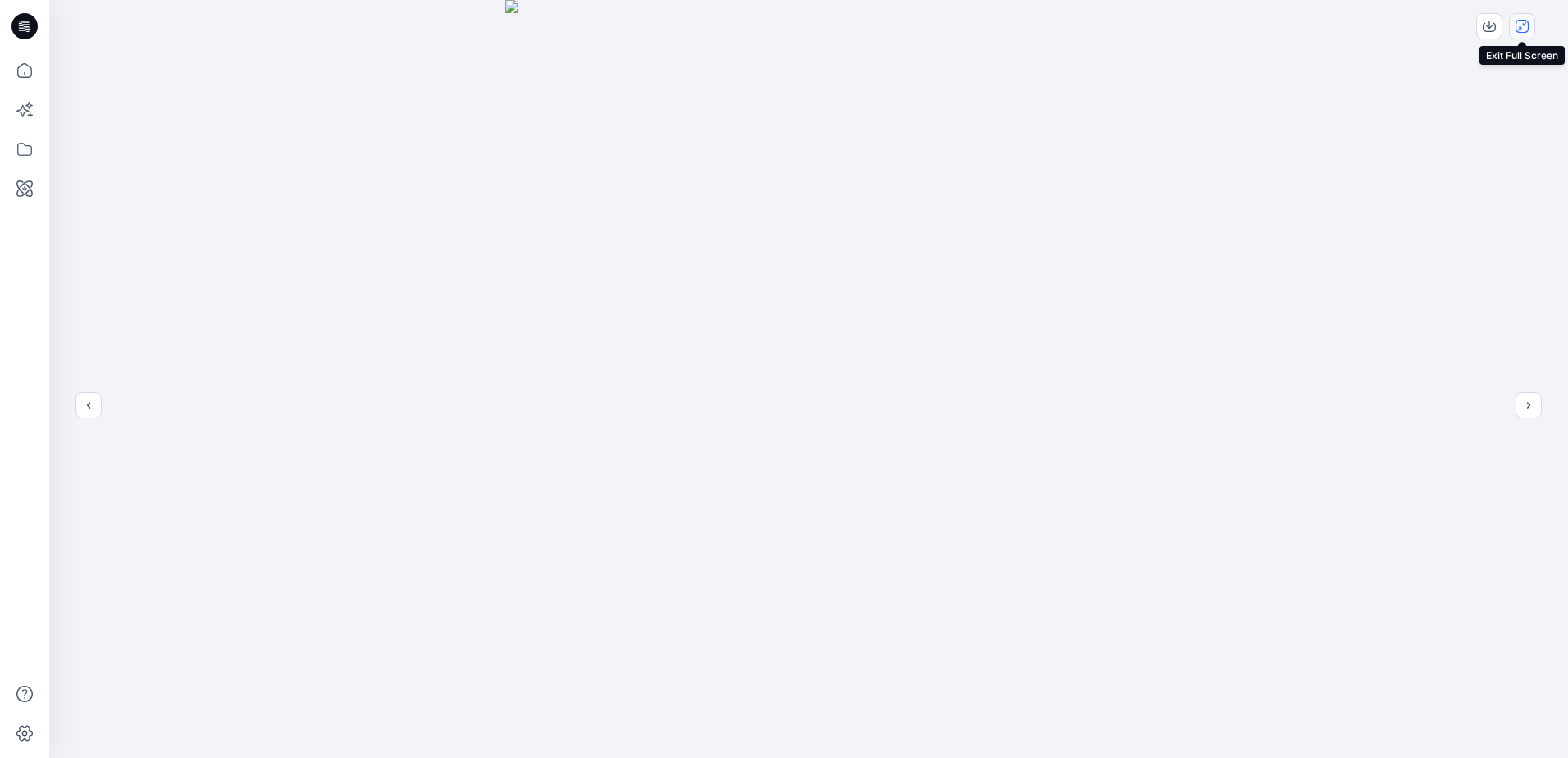
click at [1528, 31] on button "close-full-preview" at bounding box center [1522, 26] width 26 height 26
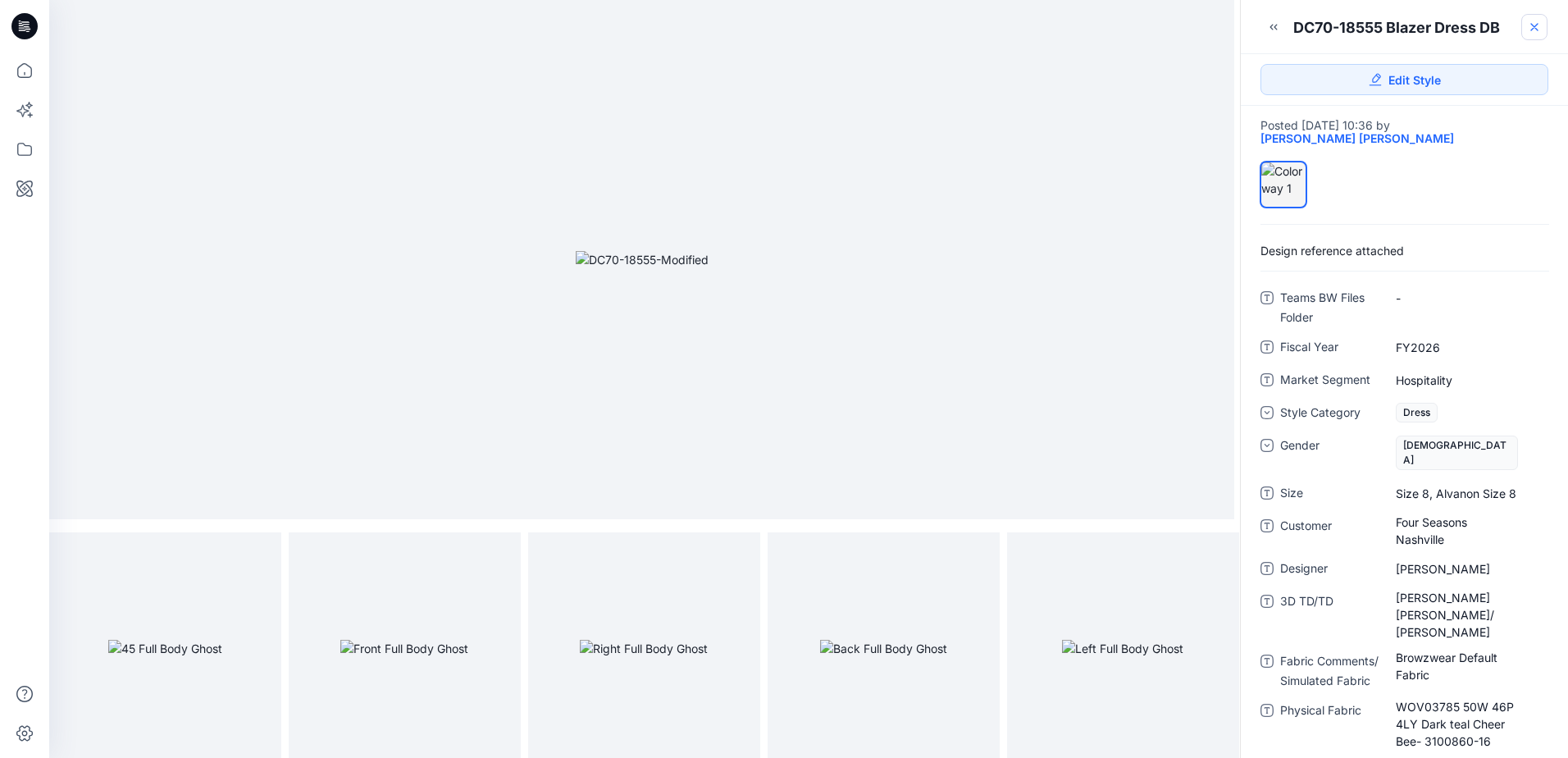
click at [1539, 26] on icon at bounding box center [1534, 26] width 13 height 13
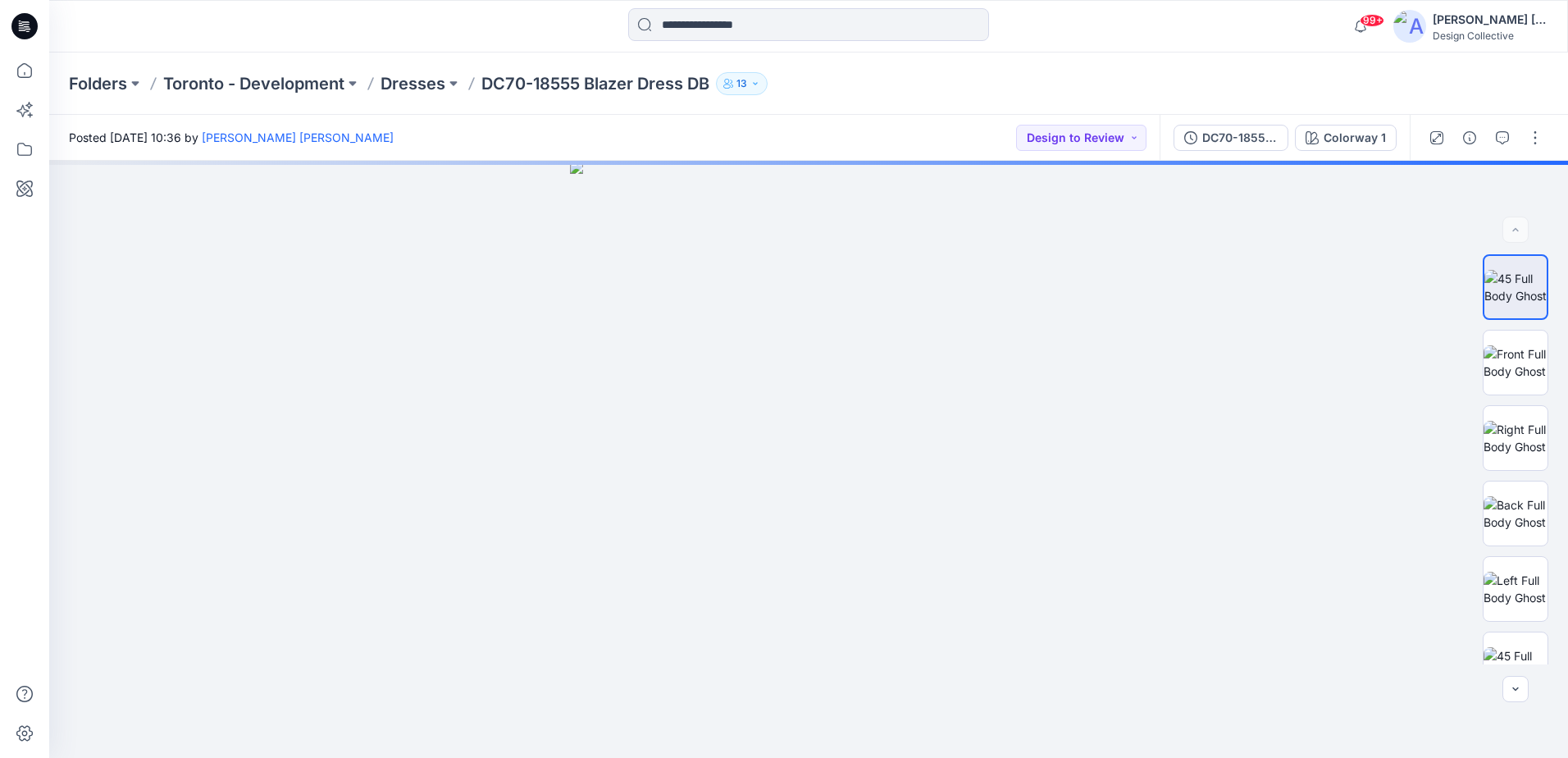
click at [767, 80] on button "13" at bounding box center [741, 84] width 52 height 23
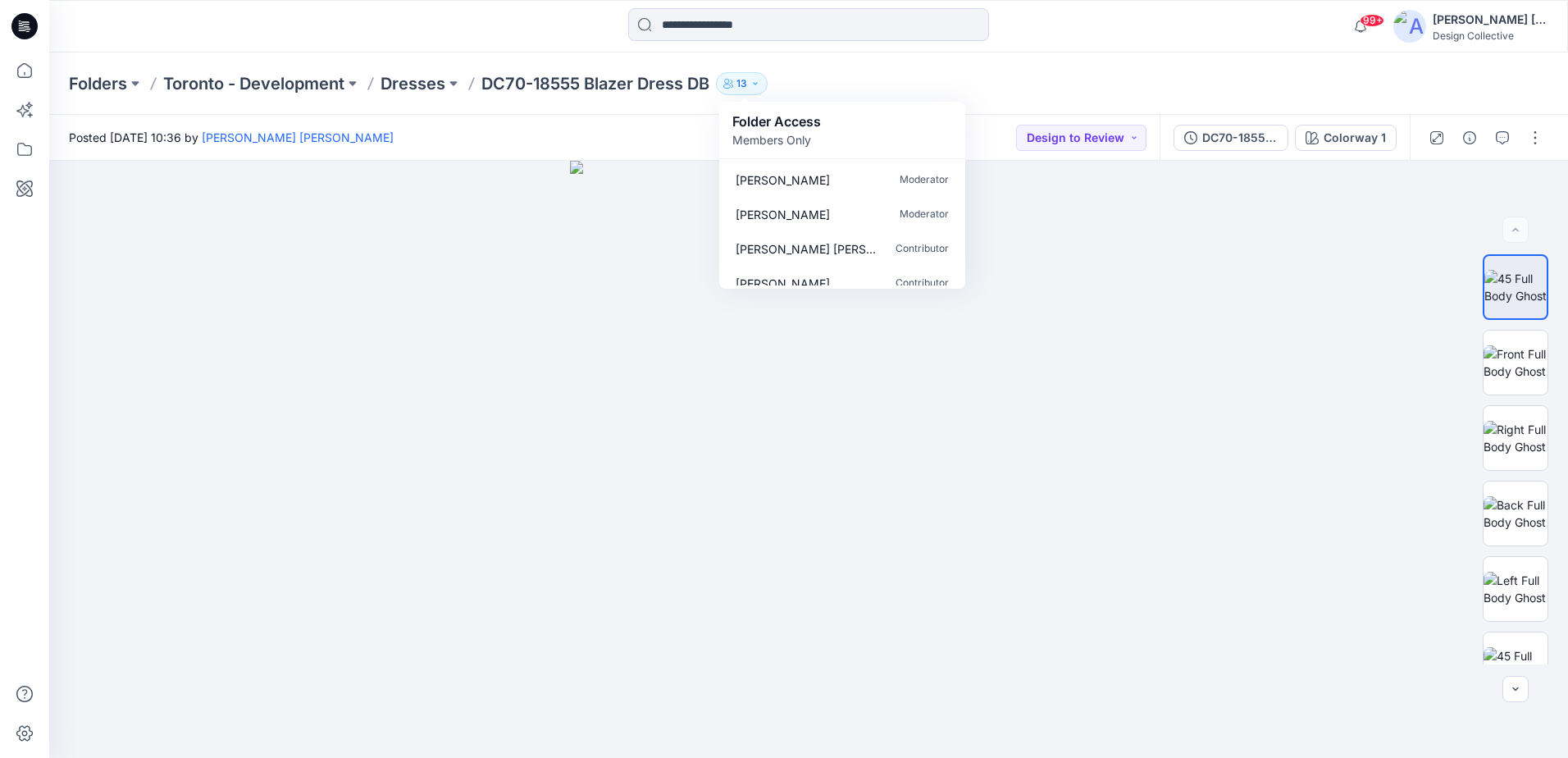
click at [604, 145] on div "Posted Tuesday, September 30, 2025 10:36 by Carla Nina Design to Review" at bounding box center [604, 136] width 1110 height 45
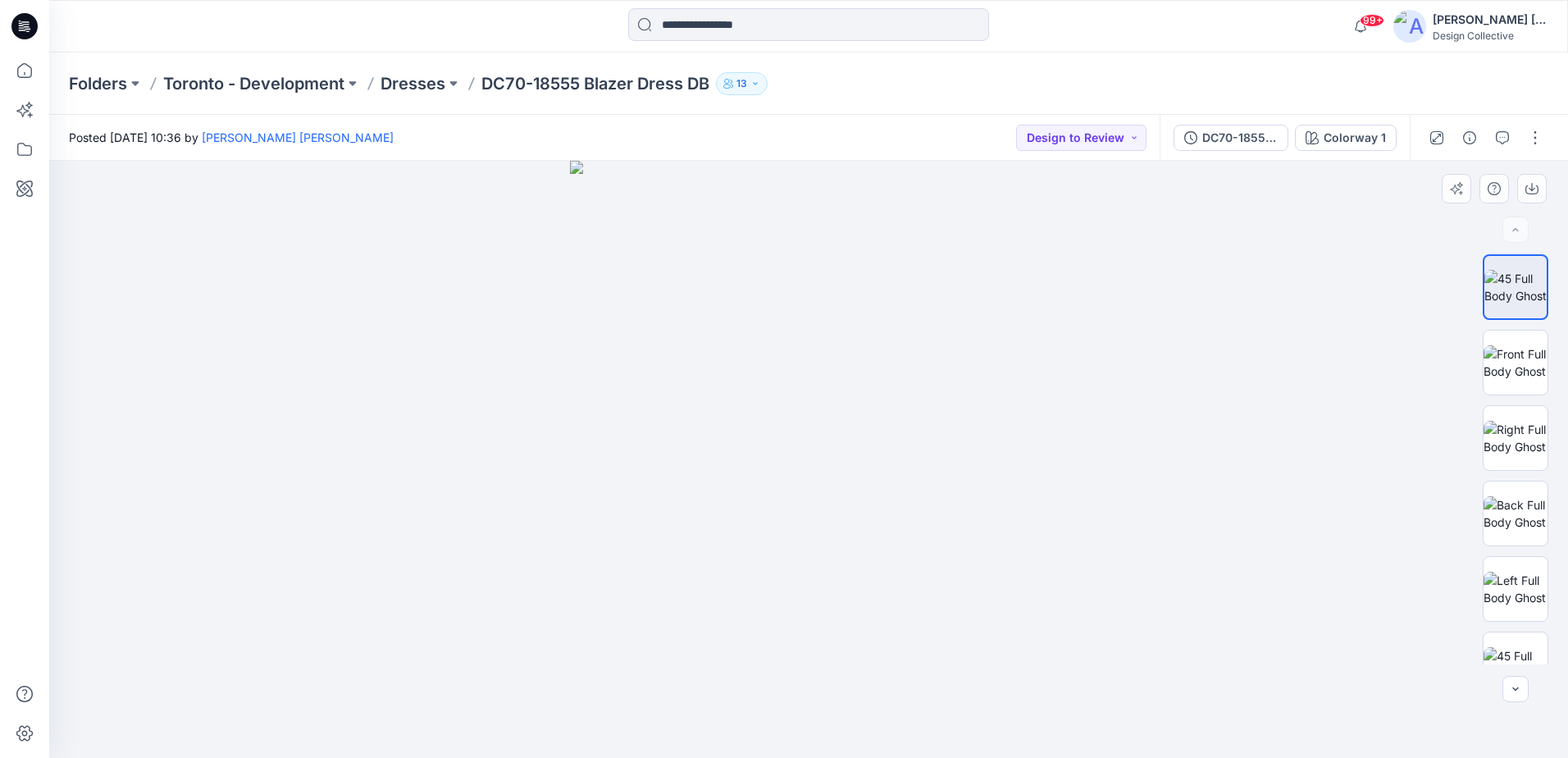
click at [887, 376] on img at bounding box center [808, 460] width 477 height 597
drag, startPoint x: 1504, startPoint y: 294, endPoint x: 1234, endPoint y: 276, distance: 270.6
click at [1234, 276] on div at bounding box center [808, 460] width 1519 height 597
click at [1497, 142] on icon "button" at bounding box center [1502, 137] width 13 height 13
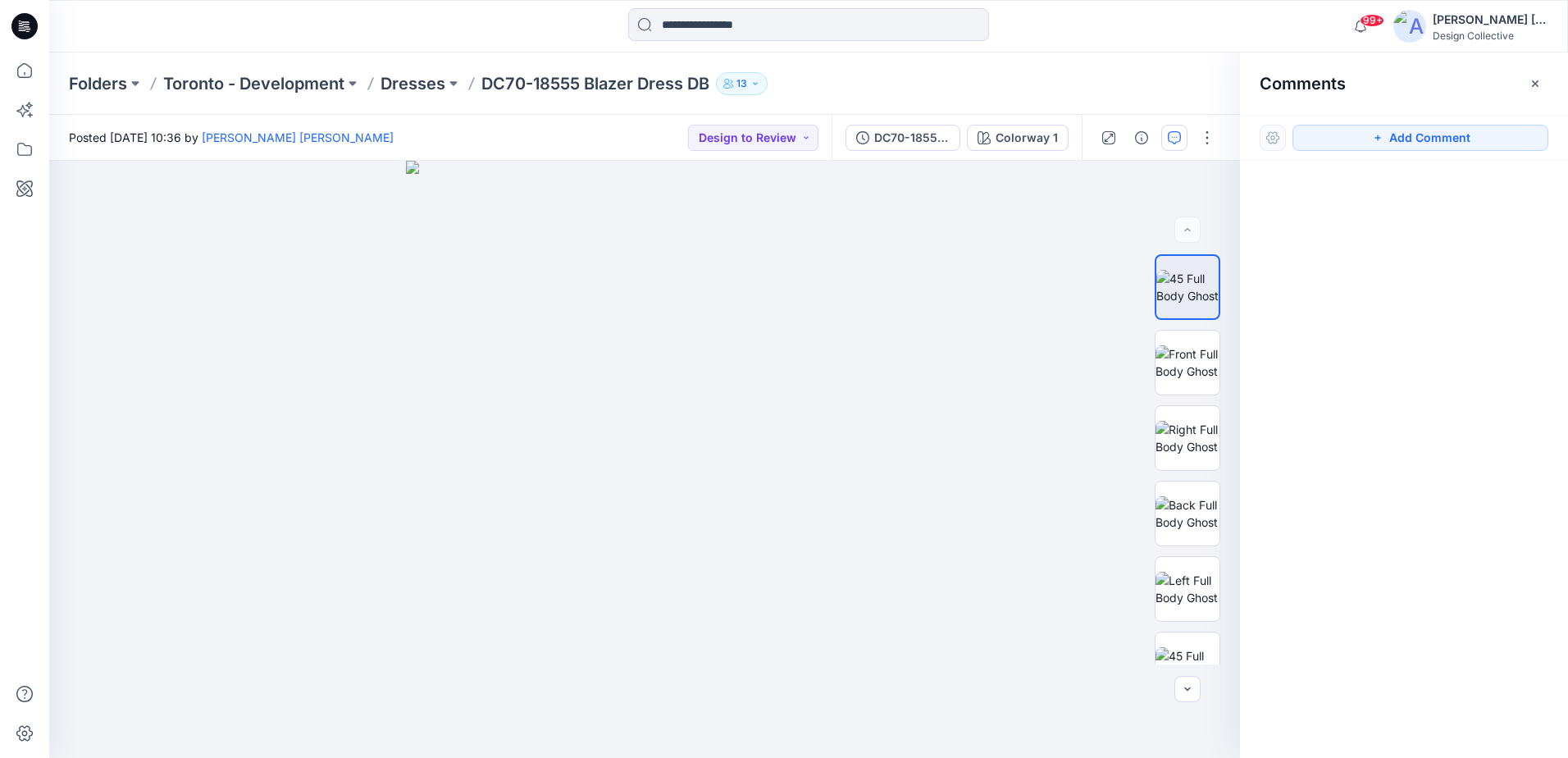
click at [1447, 117] on div "Add Comment" at bounding box center [1403, 137] width 328 height 46
click at [1442, 125] on div "Add Comment" at bounding box center [1403, 137] width 328 height 46
click at [1432, 133] on button "Add Comment" at bounding box center [1420, 138] width 256 height 26
click at [1191, 378] on img at bounding box center [1188, 362] width 64 height 34
click at [1377, 141] on icon "button" at bounding box center [1378, 137] width 13 height 13
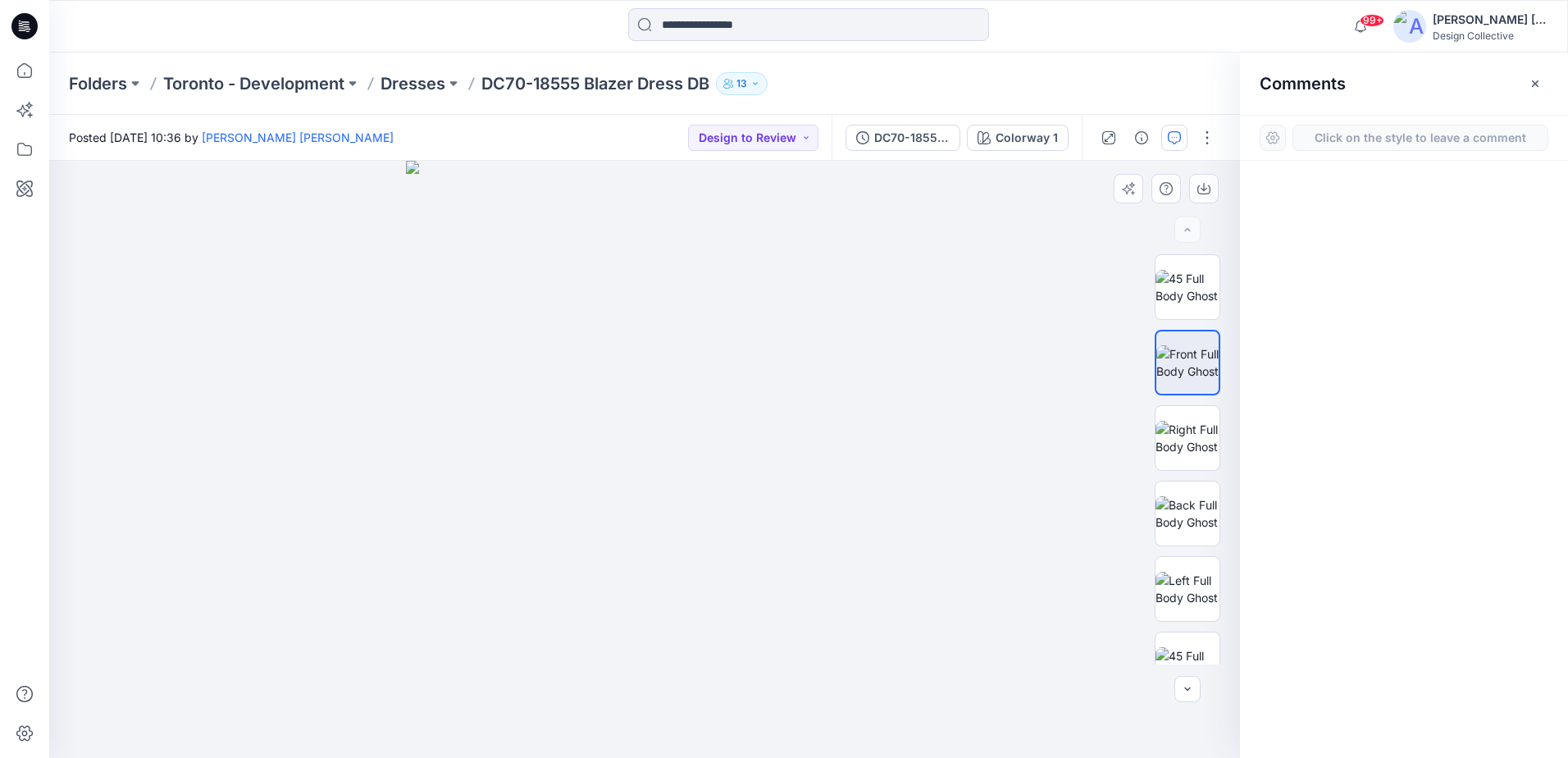
click at [713, 385] on div "1" at bounding box center [644, 460] width 1191 height 597
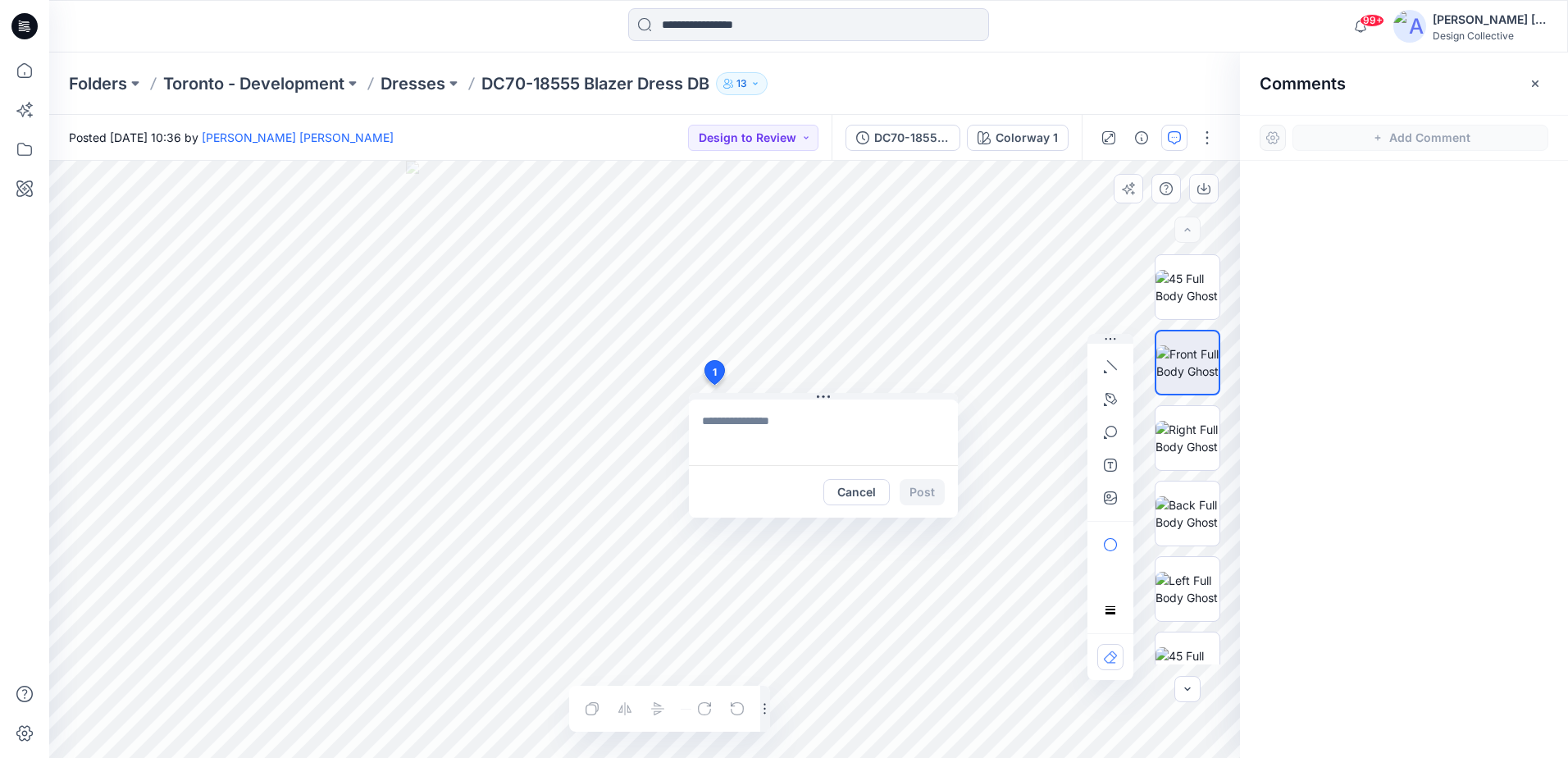
click at [773, 432] on textarea at bounding box center [823, 432] width 269 height 66
drag, startPoint x: 832, startPoint y: 497, endPoint x: 797, endPoint y: 487, distance: 36.4
click at [832, 497] on button "Cancel" at bounding box center [856, 492] width 66 height 26
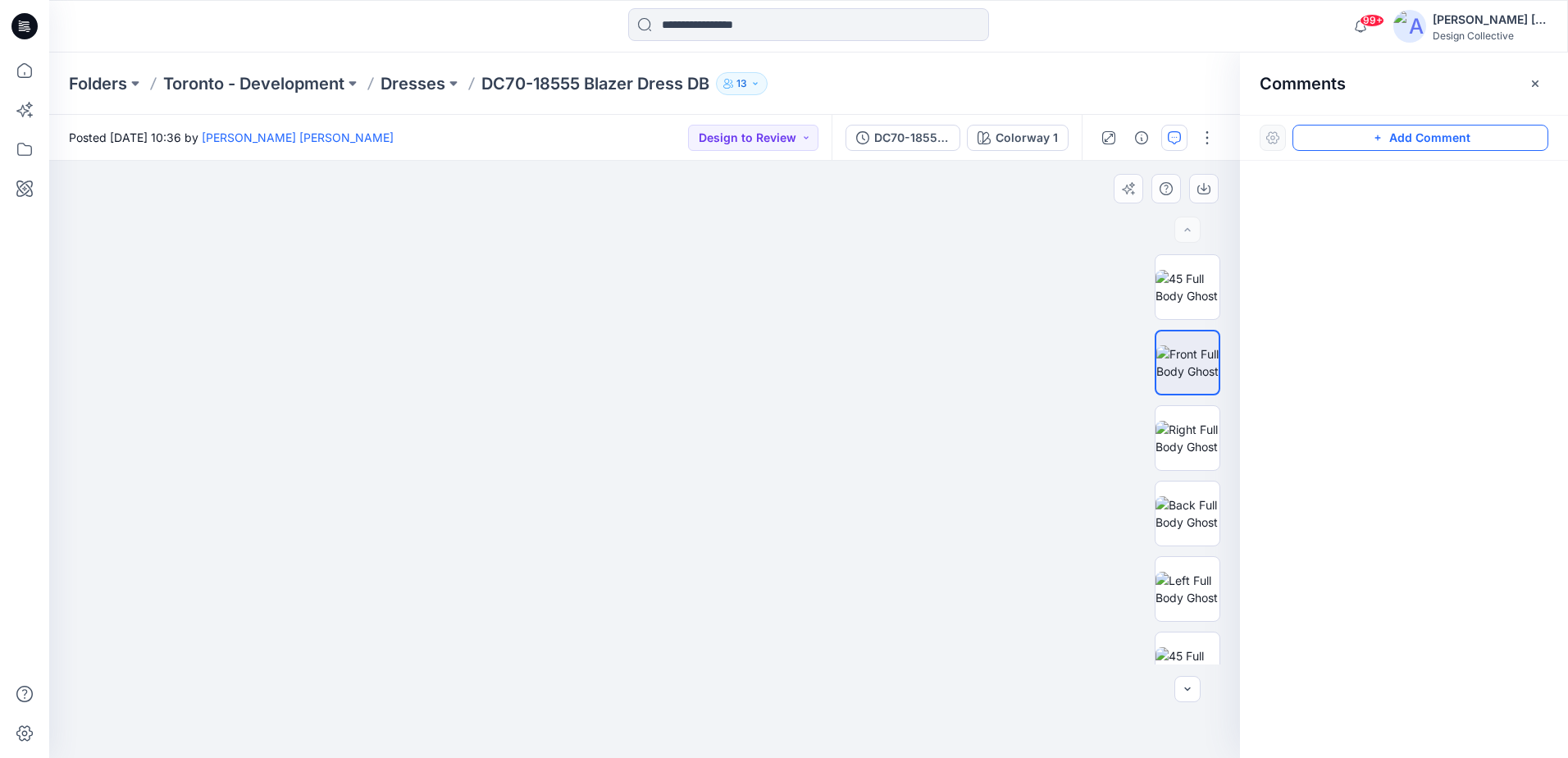
drag, startPoint x: 696, startPoint y: 406, endPoint x: 677, endPoint y: 497, distance: 93.0
click at [677, 497] on img at bounding box center [644, 397] width 831 height 722
click at [1186, 421] on img at bounding box center [1188, 438] width 64 height 34
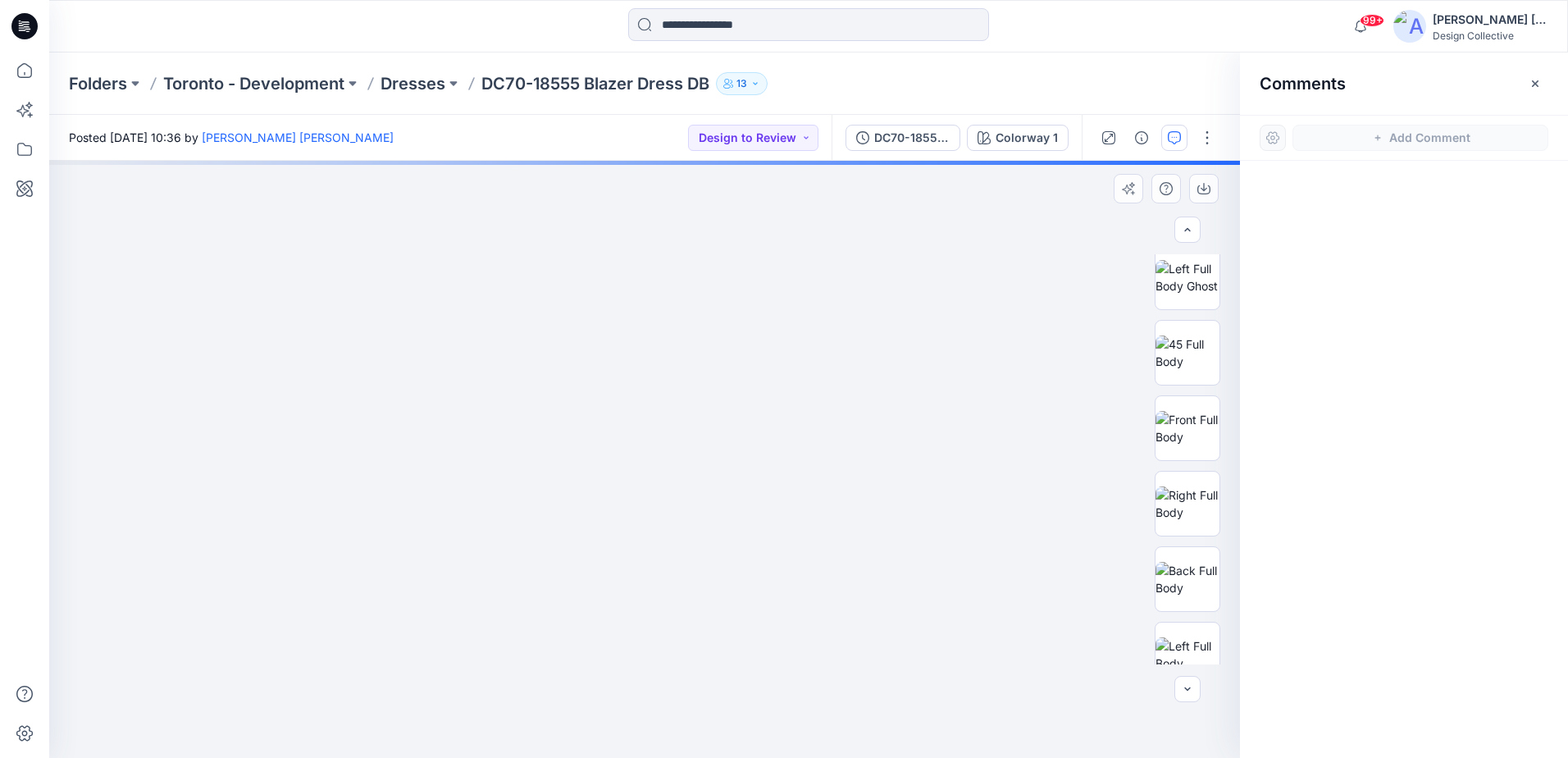
scroll to position [358, 0]
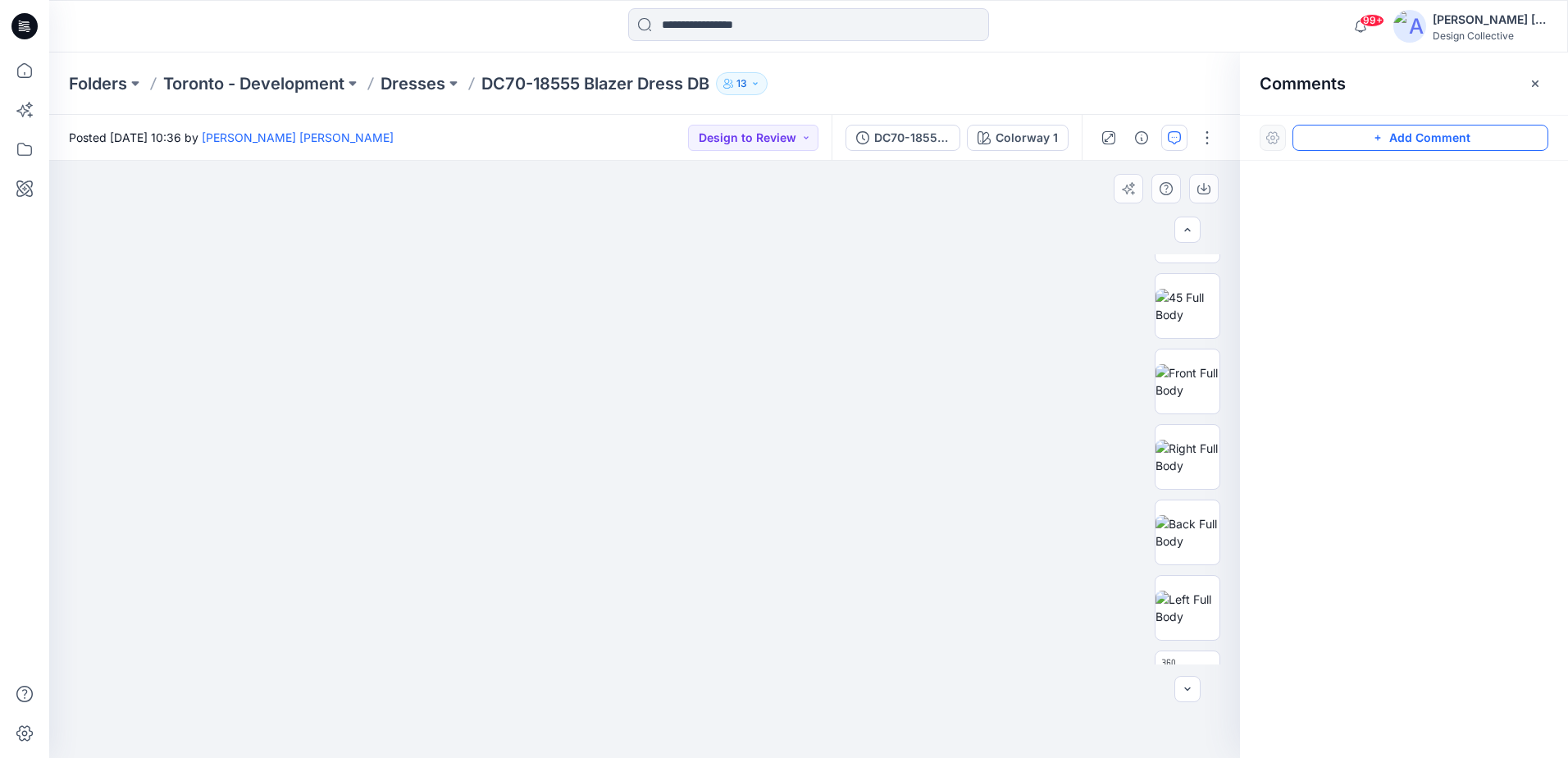
drag, startPoint x: 638, startPoint y: 417, endPoint x: 625, endPoint y: 514, distance: 97.9
click at [624, 519] on img at bounding box center [644, 362] width 1043 height 791
click at [1186, 457] on img at bounding box center [1188, 456] width 64 height 34
click at [1195, 392] on img at bounding box center [1188, 381] width 64 height 34
